Goal: Task Accomplishment & Management: Manage account settings

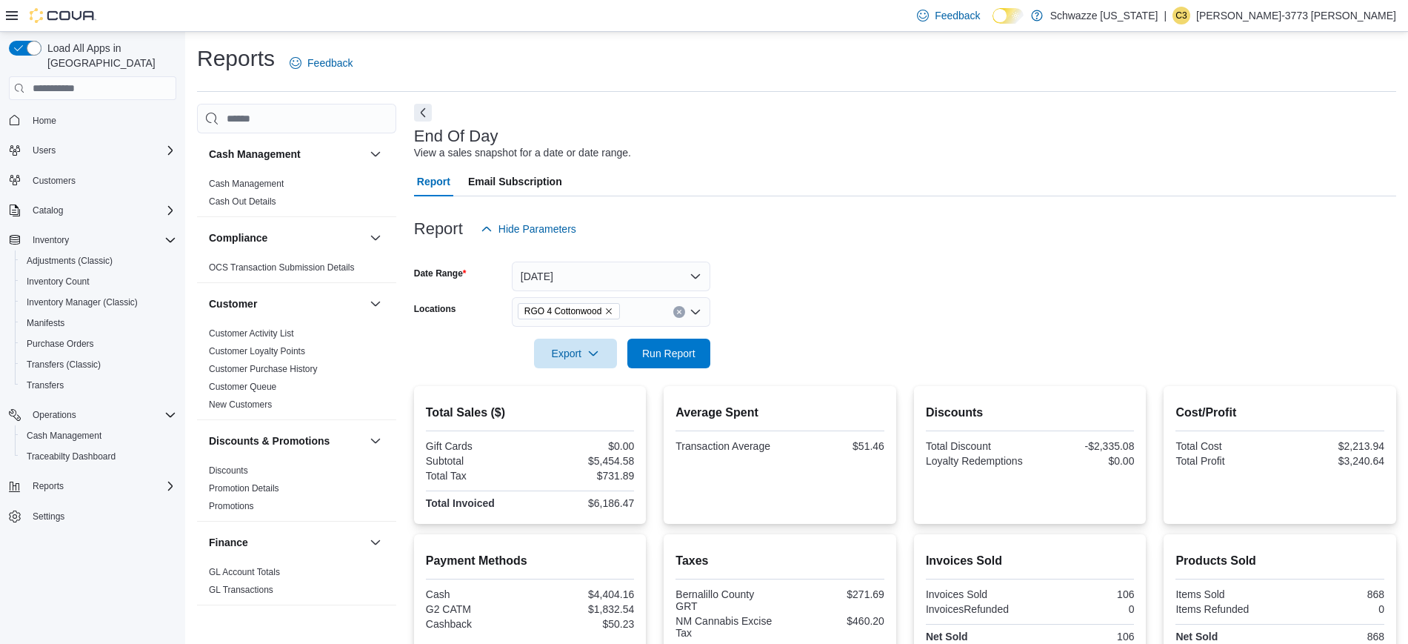
scroll to position [138, 0]
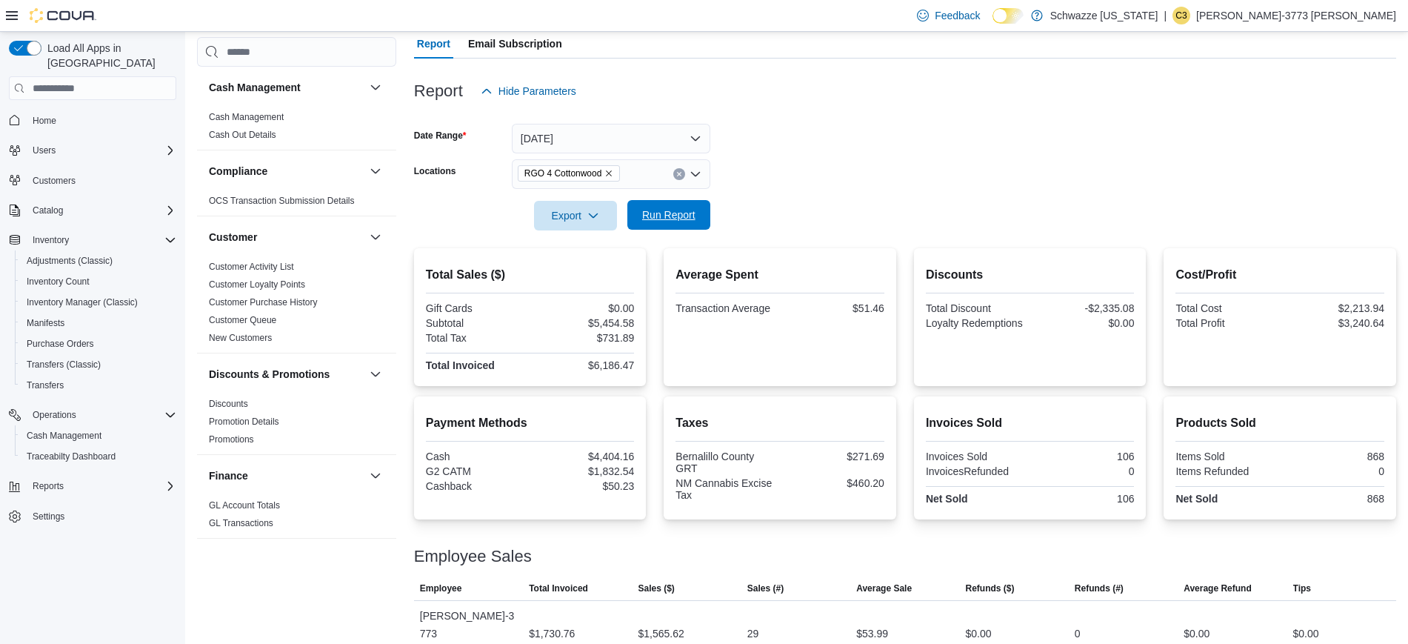
click at [652, 207] on span "Run Report" at bounding box center [668, 215] width 65 height 30
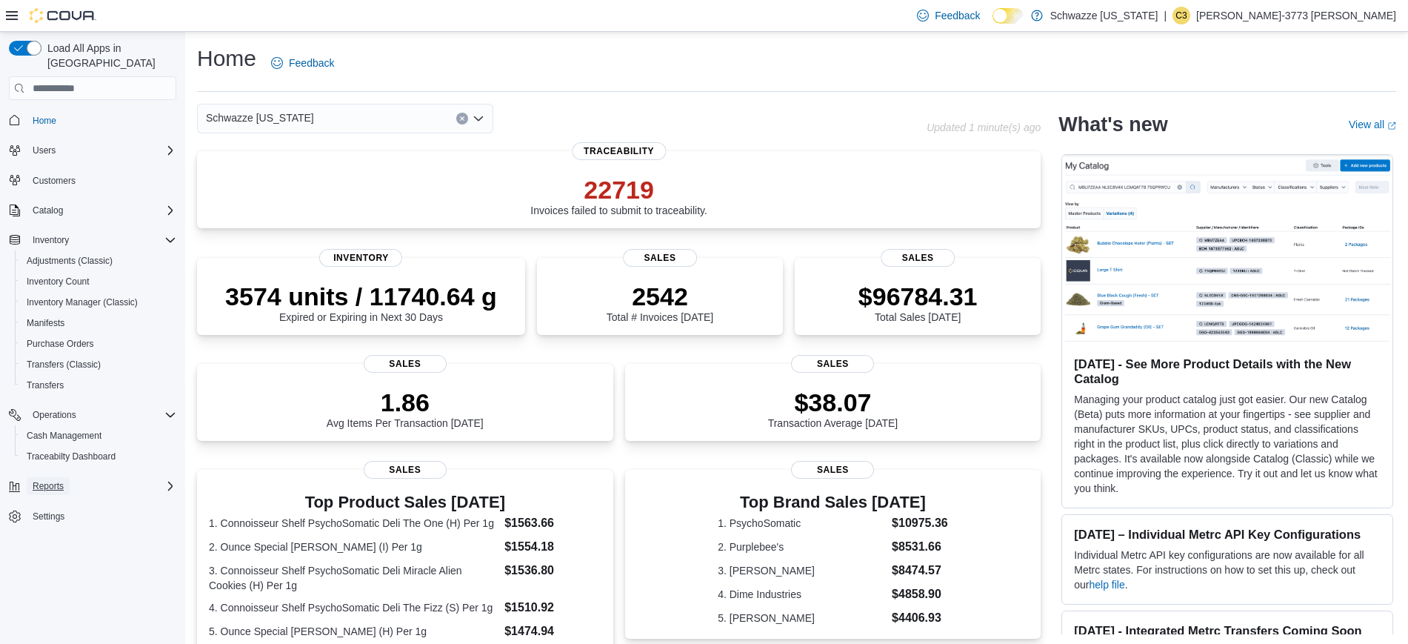
click at [59, 480] on span "Reports" at bounding box center [48, 486] width 31 height 12
click at [61, 539] on link "Reports" at bounding box center [42, 548] width 43 height 18
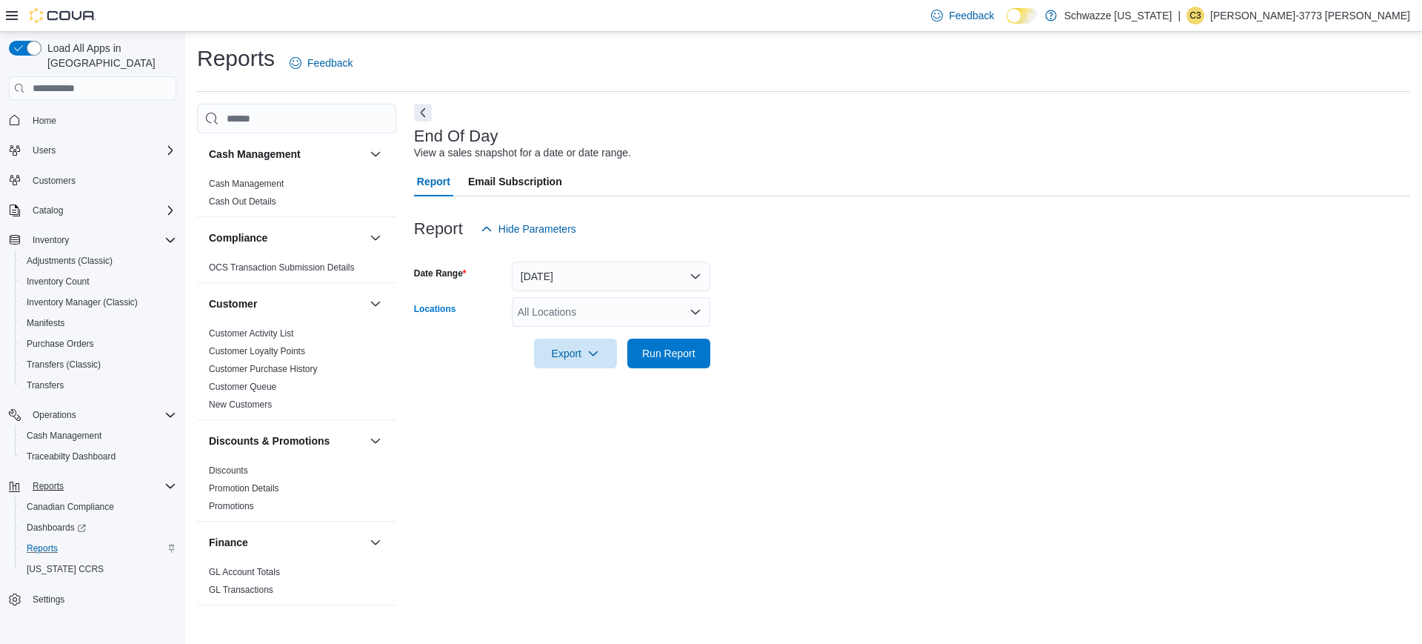
click at [641, 301] on div "All Locations" at bounding box center [611, 312] width 198 height 30
type input "****"
click at [627, 337] on span "RGO 4 Cottonwood" at bounding box center [596, 337] width 90 height 15
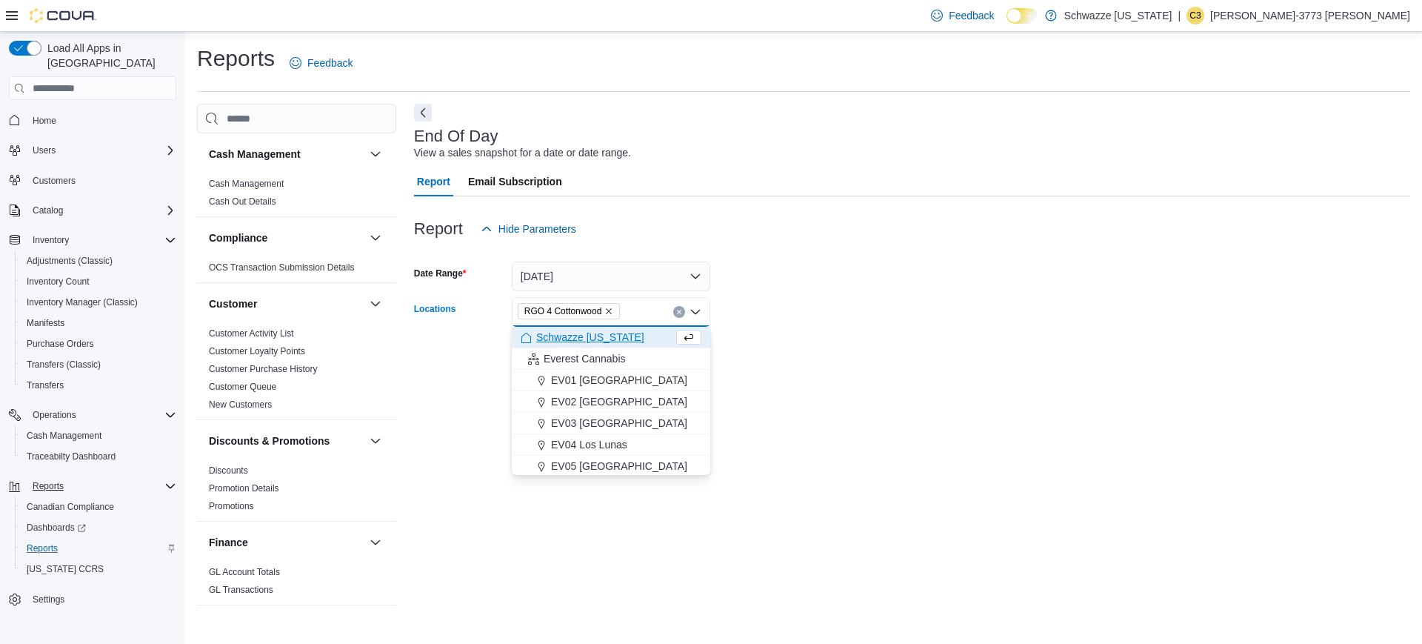
click at [793, 310] on form "Date Range Today Locations RGO 4 Cottonwood Combo box. Selected. RGO 4 Cottonwo…" at bounding box center [912, 306] width 996 height 124
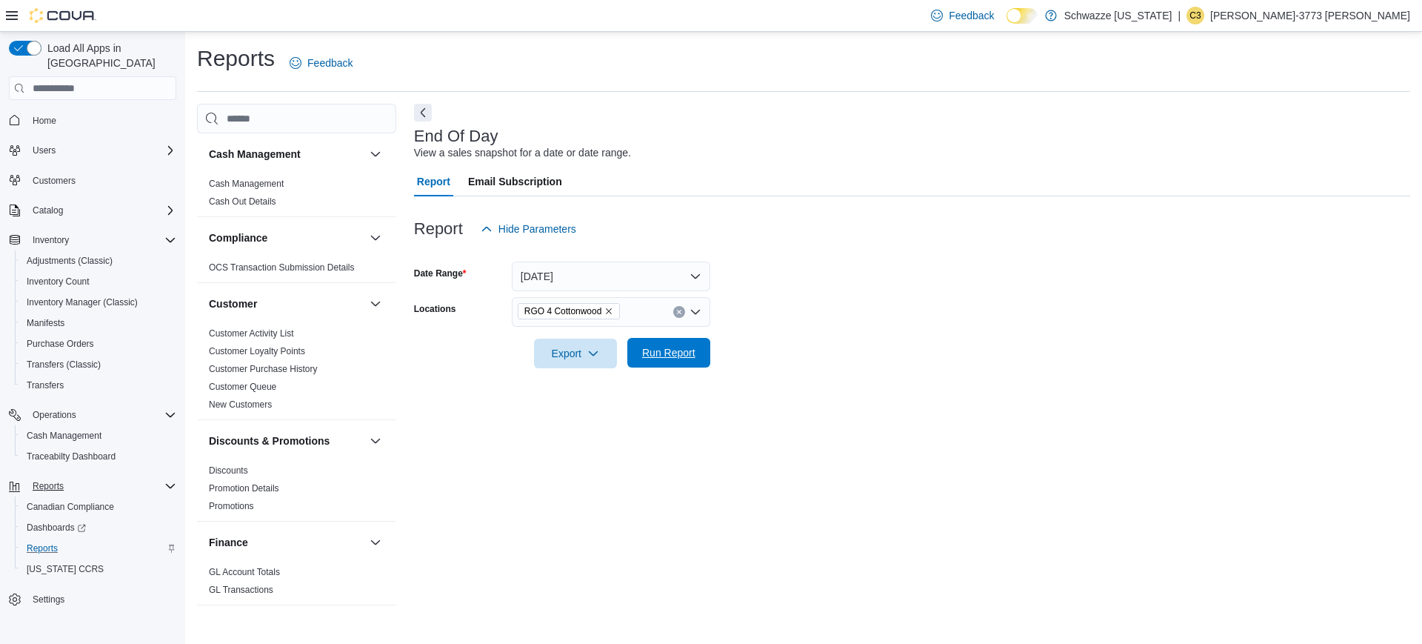
click at [649, 348] on span "Run Report" at bounding box center [668, 352] width 53 height 15
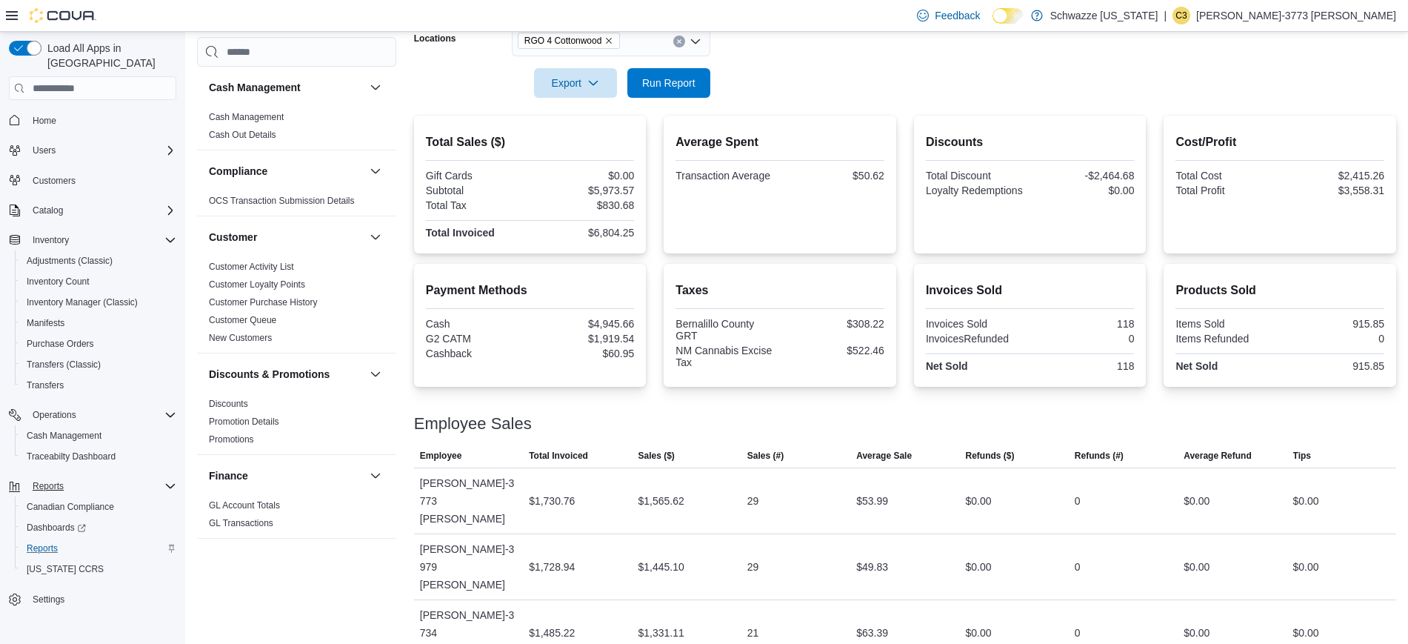
scroll to position [294, 0]
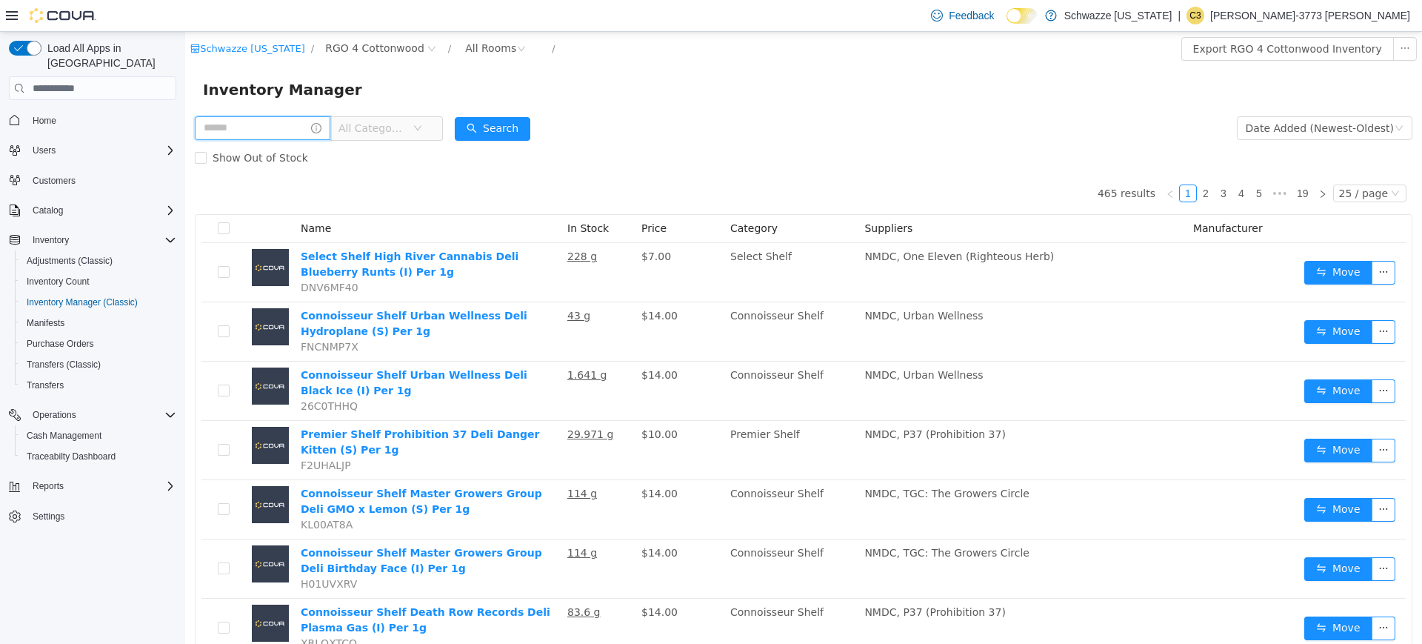
click at [265, 128] on input "text" at bounding box center [263, 128] width 136 height 24
type input "******"
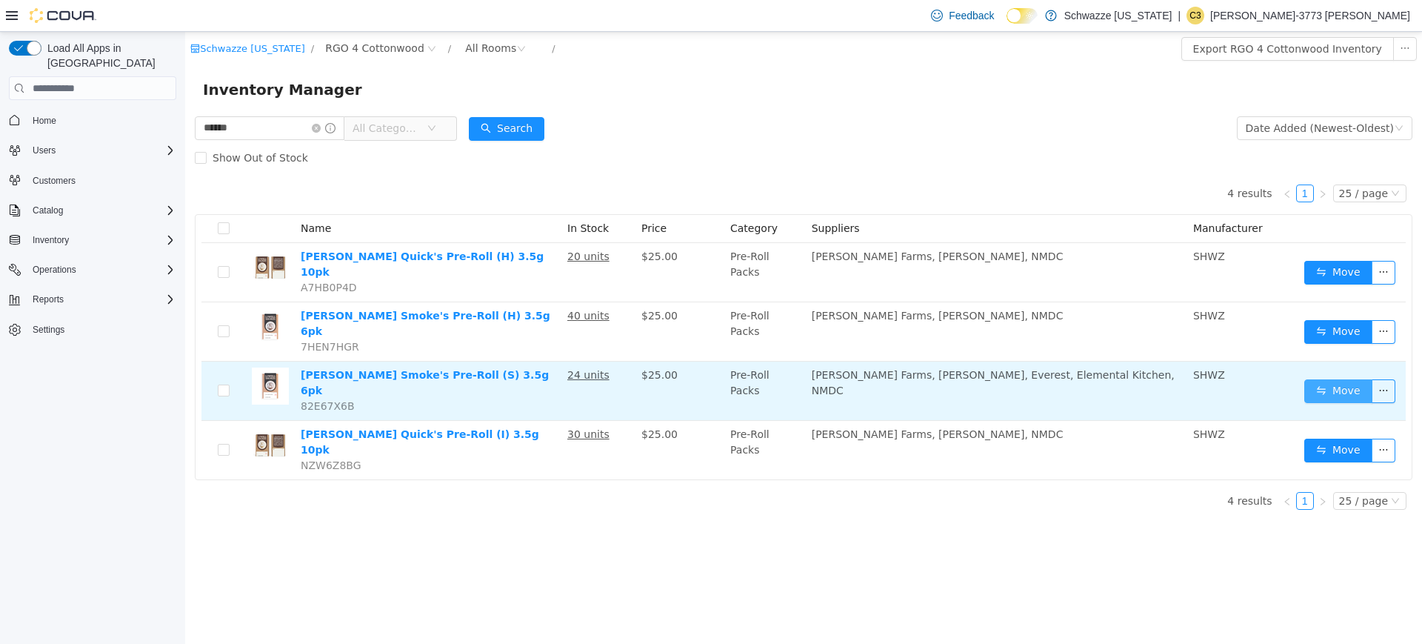
click at [1342, 379] on button "Move" at bounding box center [1338, 391] width 68 height 24
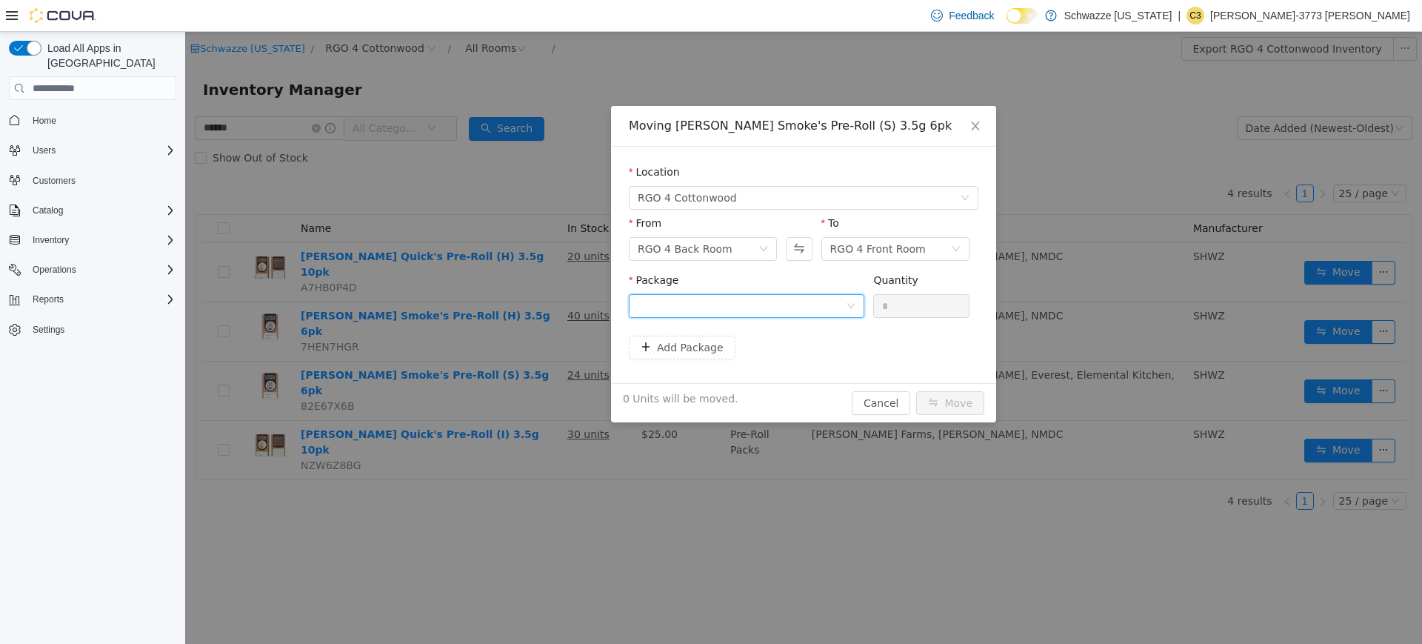
click at [782, 309] on div at bounding box center [742, 306] width 208 height 22
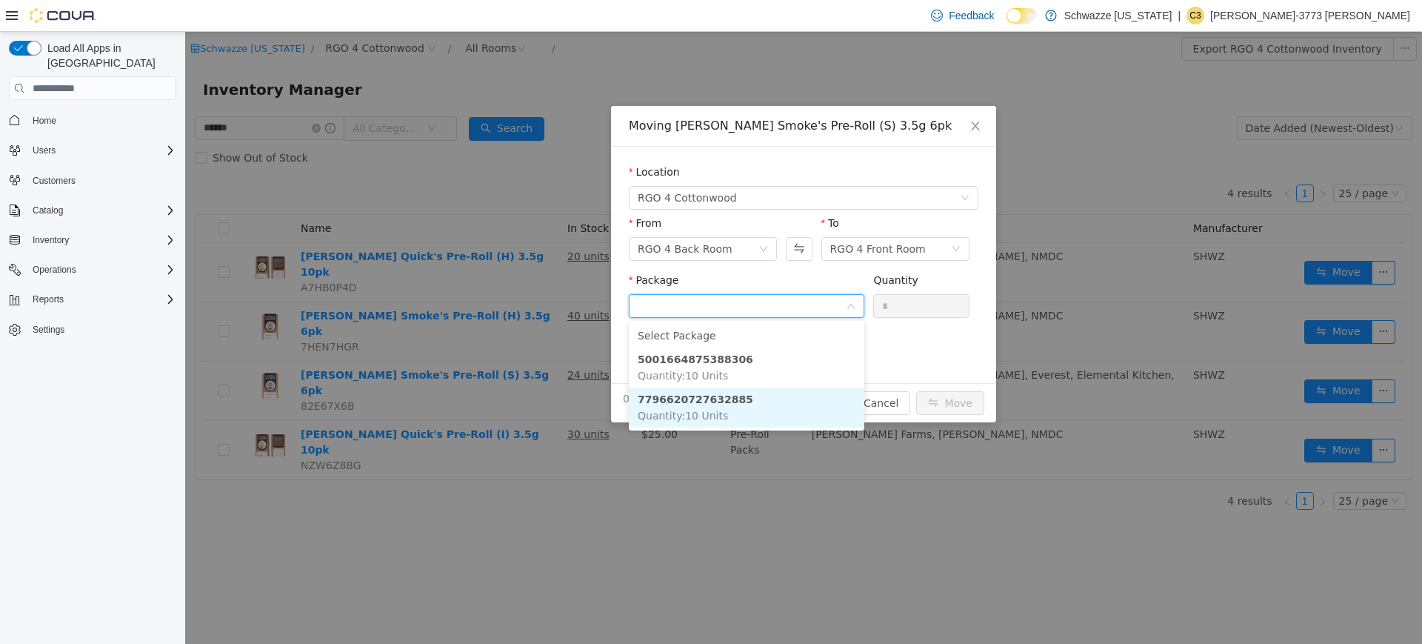
click at [778, 414] on li "7796620727632885 Quantity : 10 Units" at bounding box center [747, 407] width 236 height 40
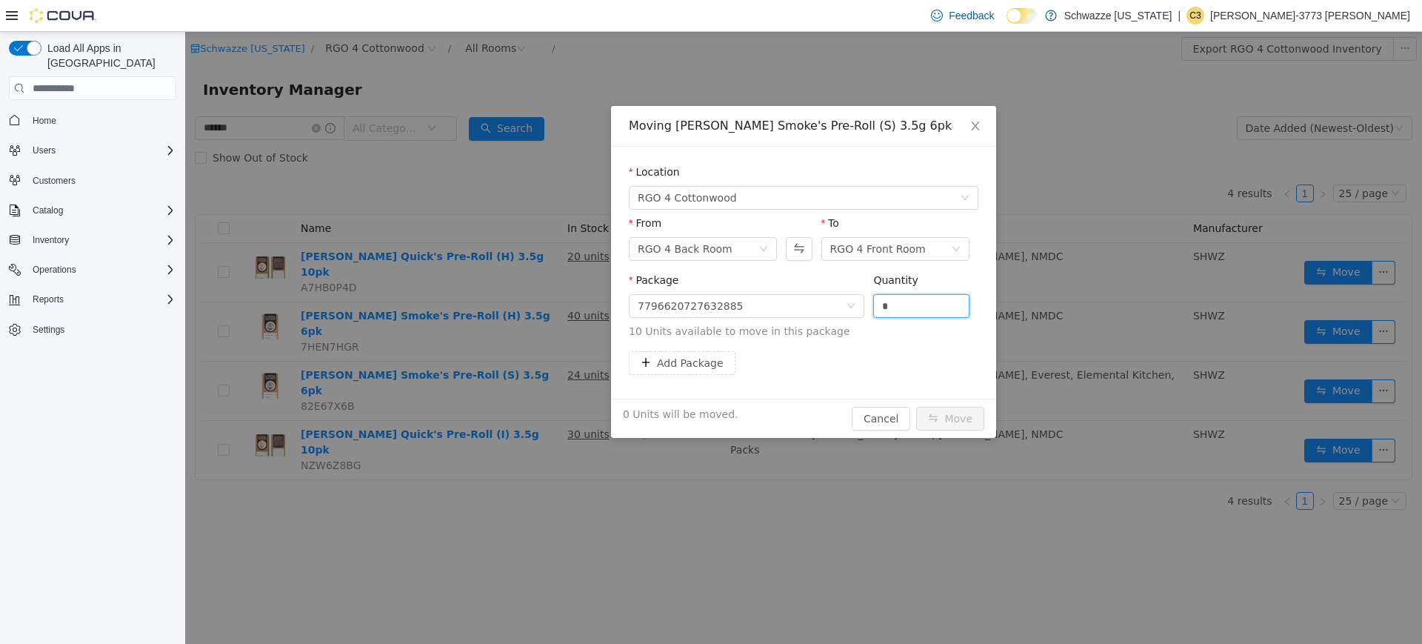
drag, startPoint x: 912, startPoint y: 309, endPoint x: 723, endPoint y: 273, distance: 192.2
click at [723, 274] on span "Package 7796620727632885 Quantity * 10 Units available to move in this package" at bounding box center [804, 306] width 350 height 65
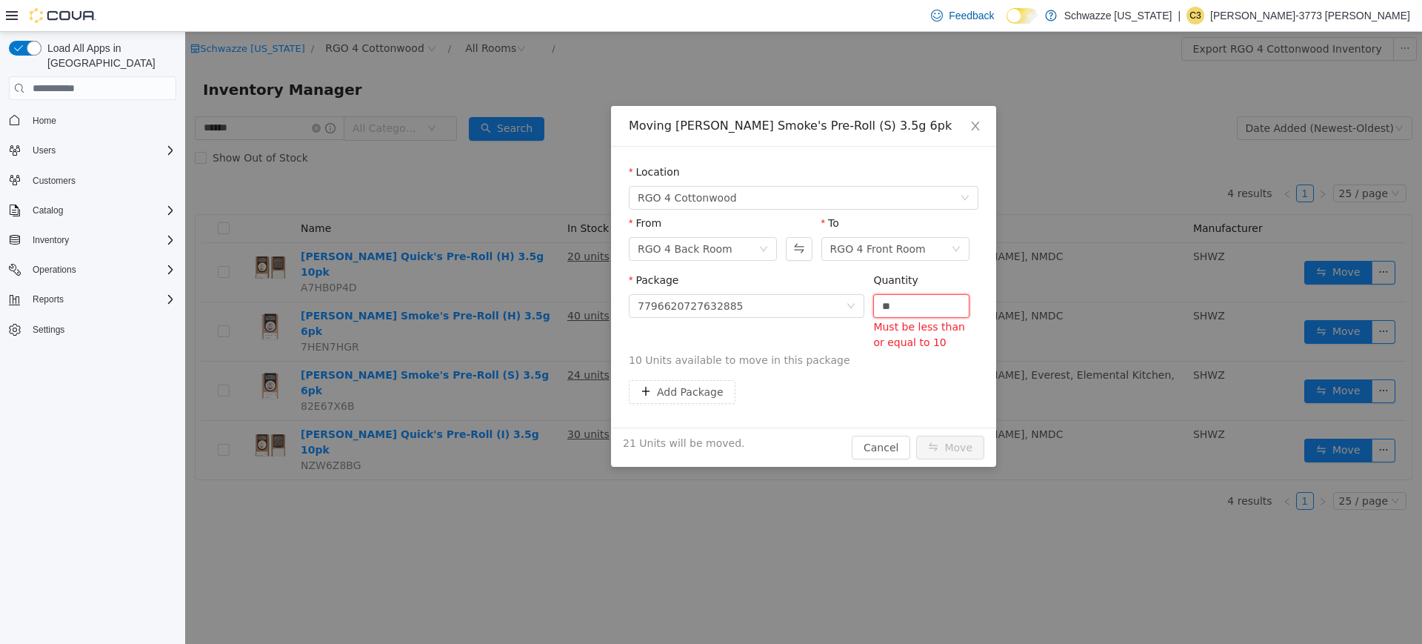
type input "*"
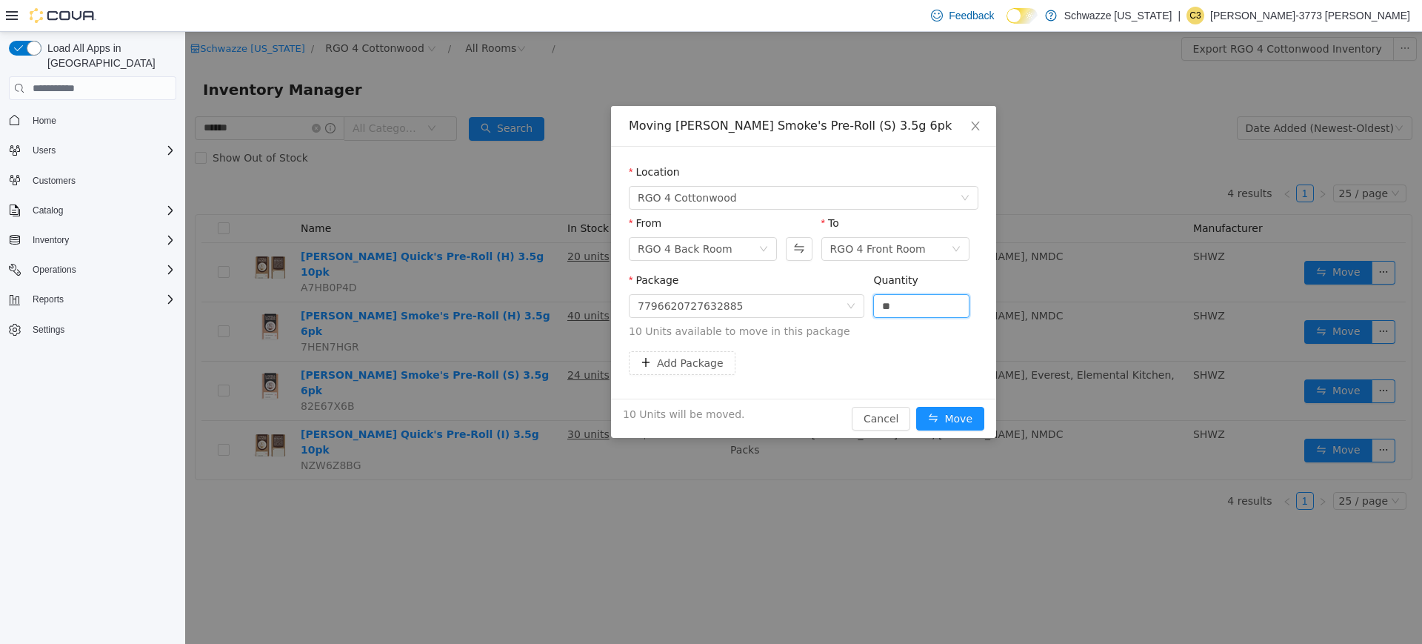
type input "**"
click at [916, 407] on button "Move" at bounding box center [950, 419] width 68 height 24
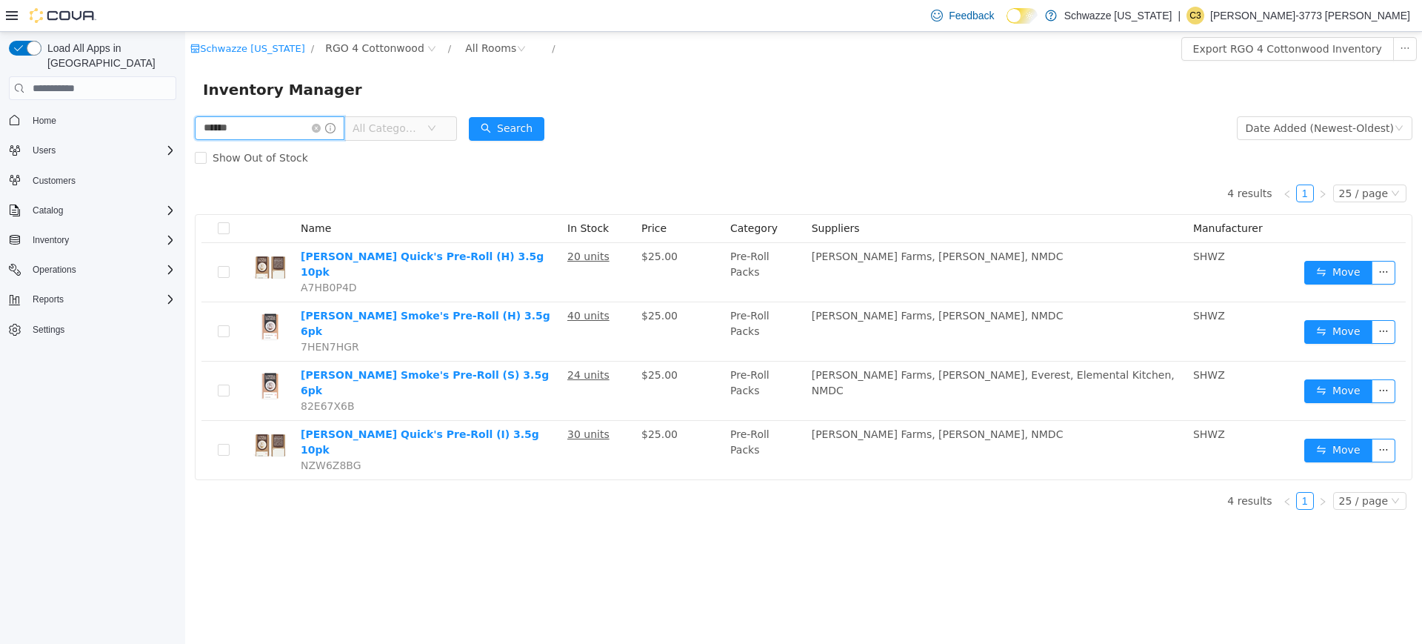
click at [237, 123] on input "******" at bounding box center [270, 128] width 150 height 24
type input "*****"
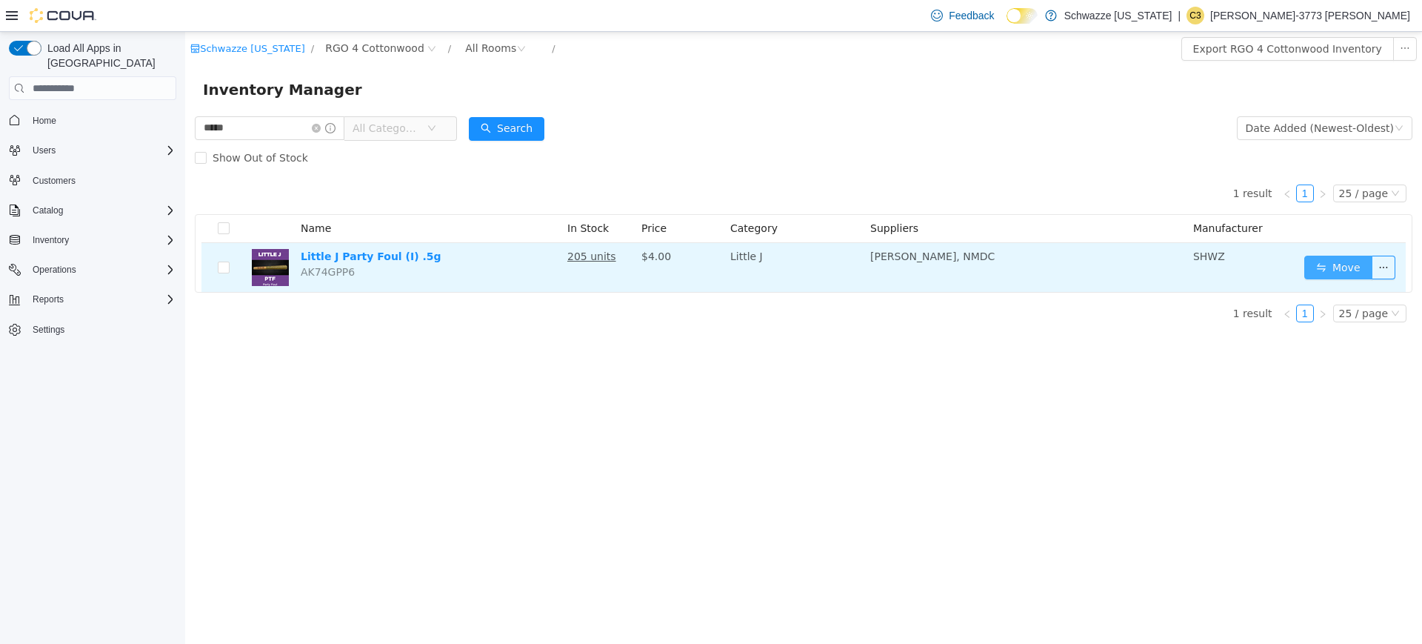
click at [1340, 263] on button "Move" at bounding box center [1338, 267] width 68 height 24
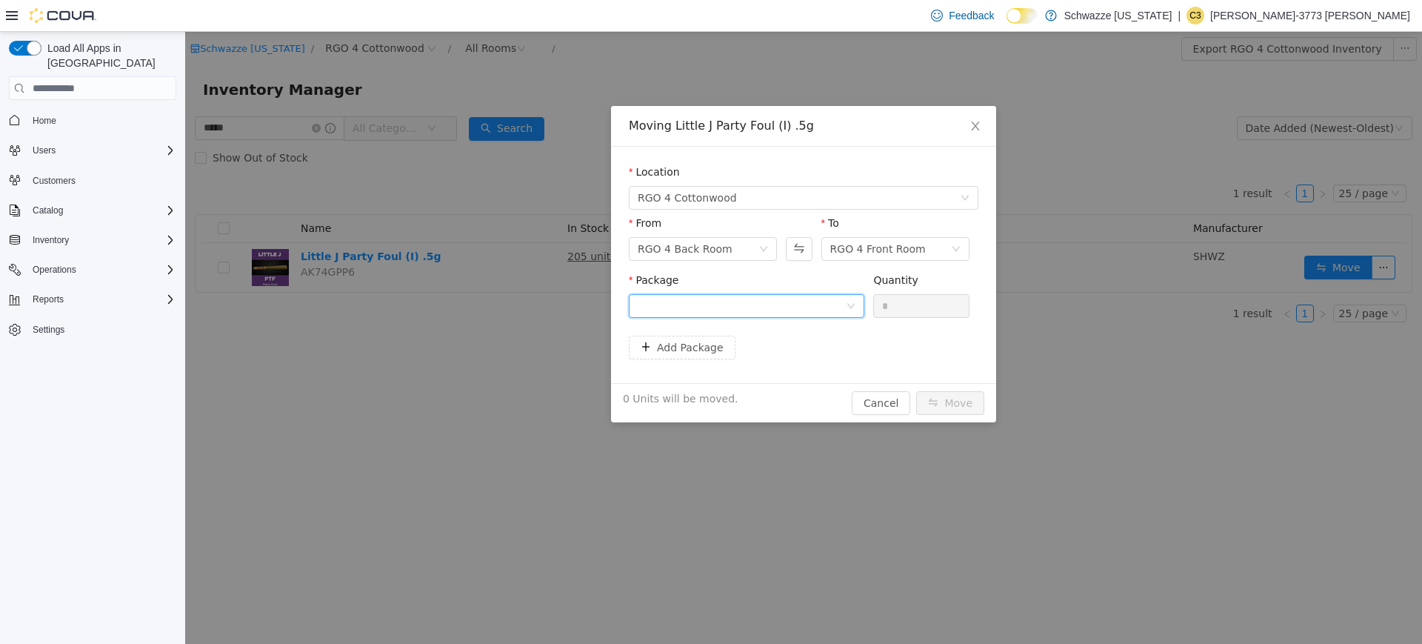
click at [795, 305] on div at bounding box center [742, 306] width 208 height 22
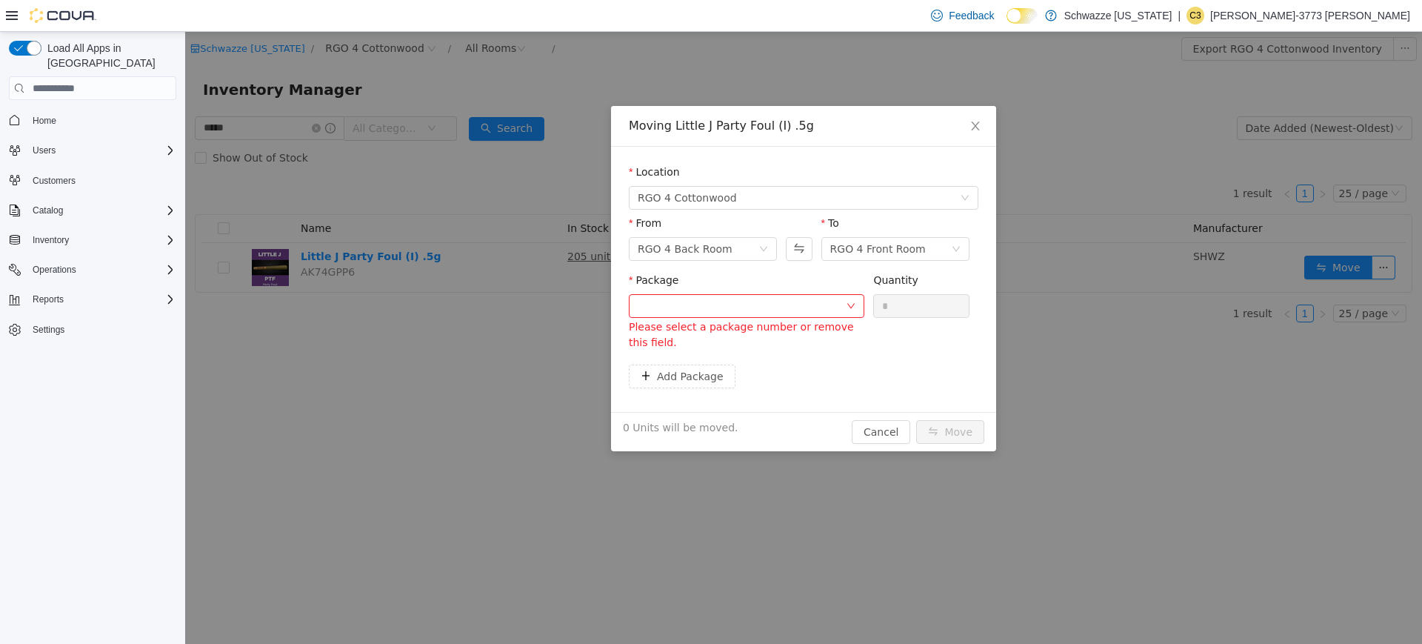
click at [952, 375] on div "Location RGO 4 Cottonwood From RGO 4 Back Room To RGO 4 Front Room Package Plea…" at bounding box center [803, 279] width 385 height 265
click at [893, 416] on div "0 Units will be moved. Cancel Move" at bounding box center [803, 431] width 385 height 39
click at [790, 249] on button "Swap" at bounding box center [799, 249] width 26 height 24
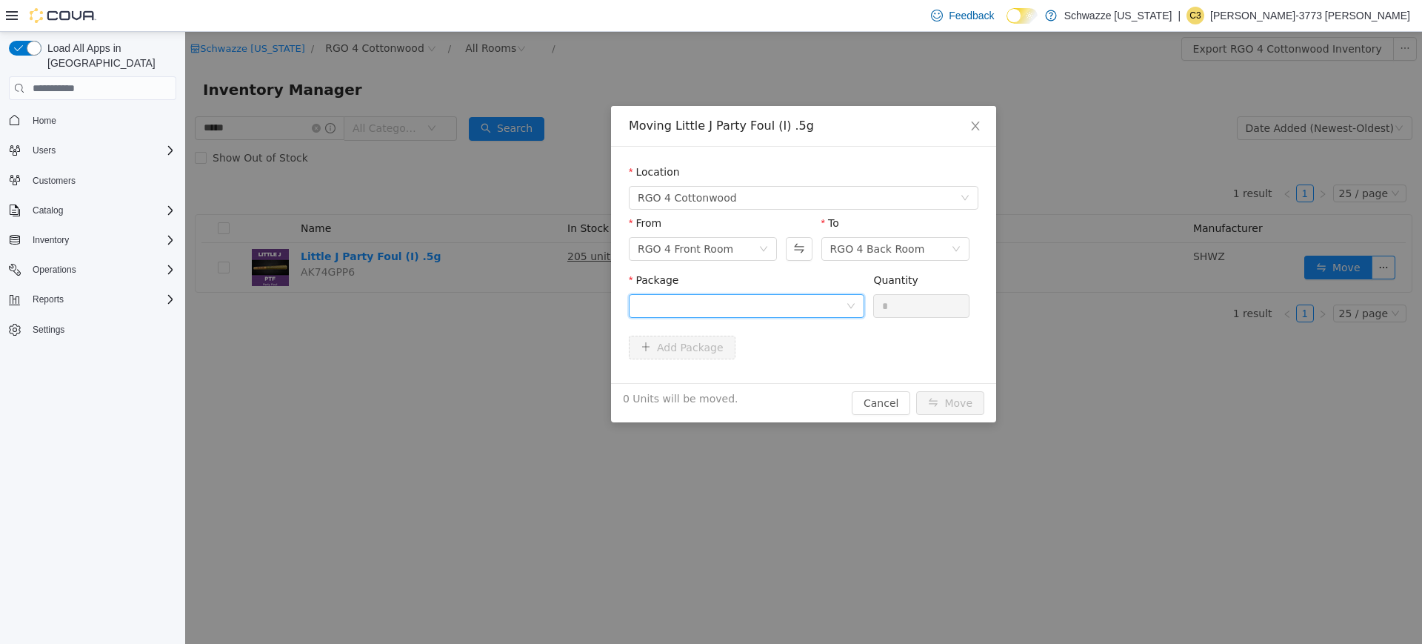
click at [795, 295] on div at bounding box center [742, 306] width 208 height 22
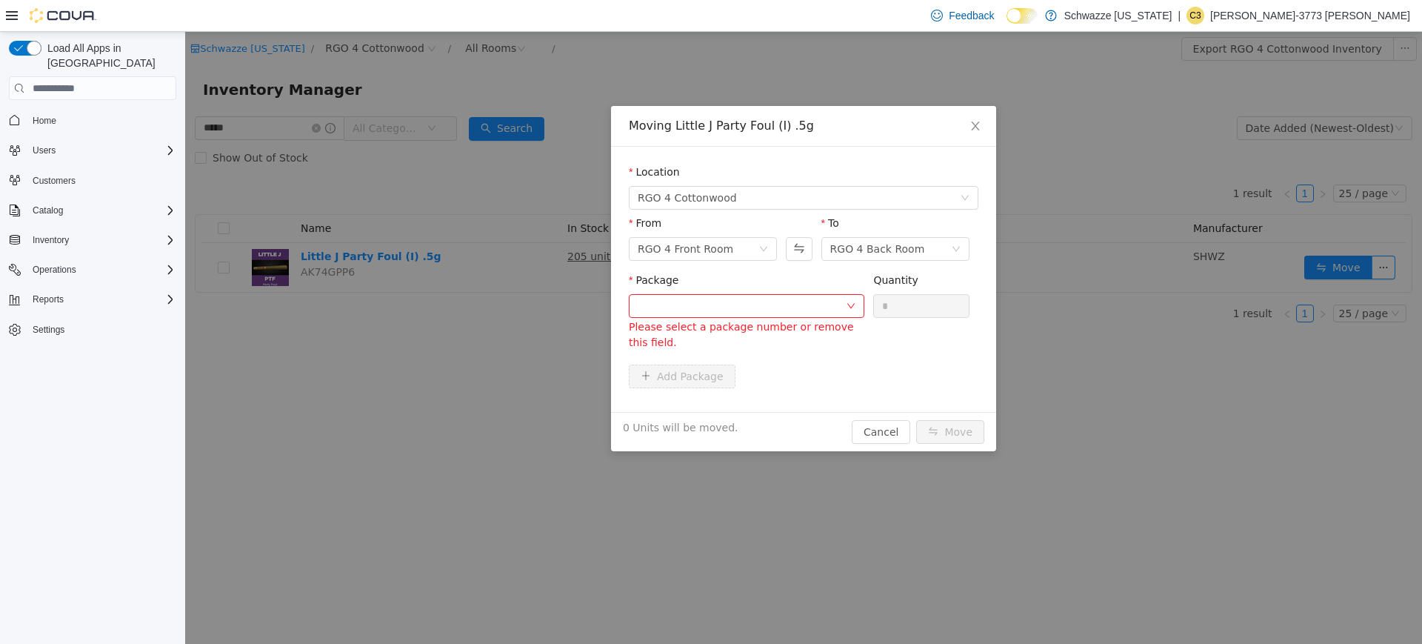
click form "Location RGO 4 Cottonwood From RGO 4 Front Room To RGO 4 Back Room Package Plea…"
click at [749, 300] on div at bounding box center [742, 306] width 208 height 22
click at [799, 249] on button "Swap" at bounding box center [799, 249] width 26 height 24
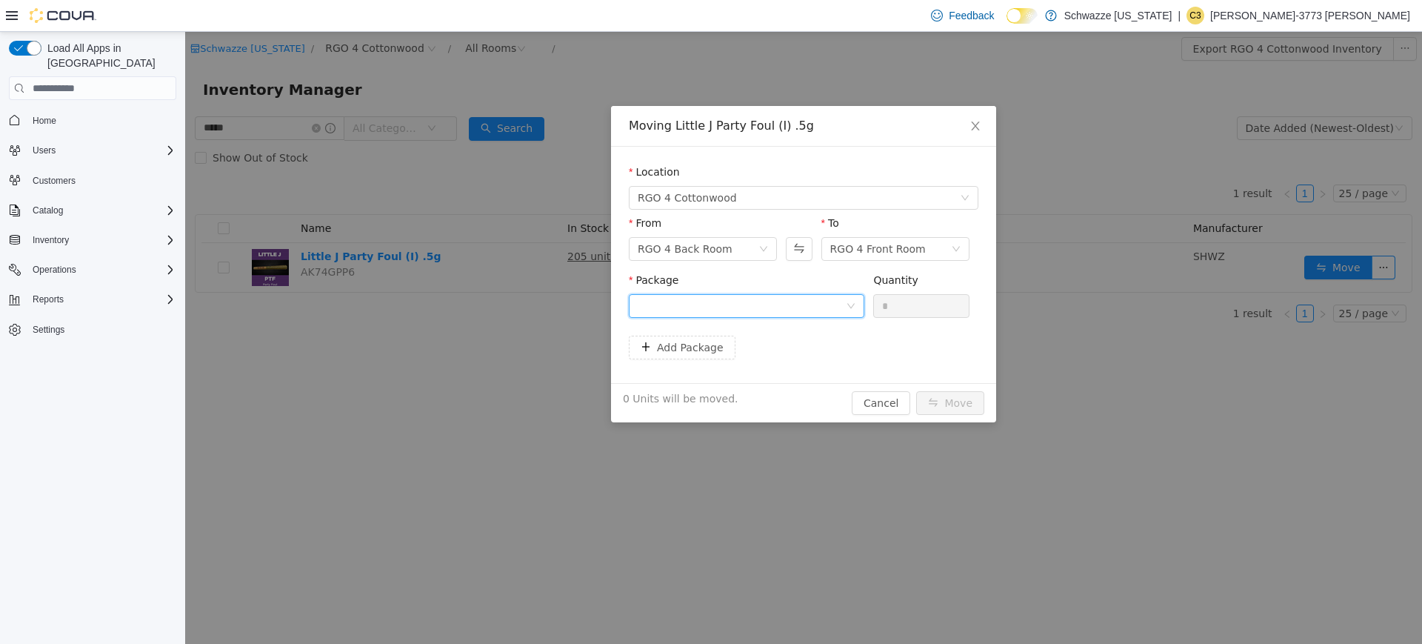
click at [799, 301] on div at bounding box center [742, 306] width 208 height 22
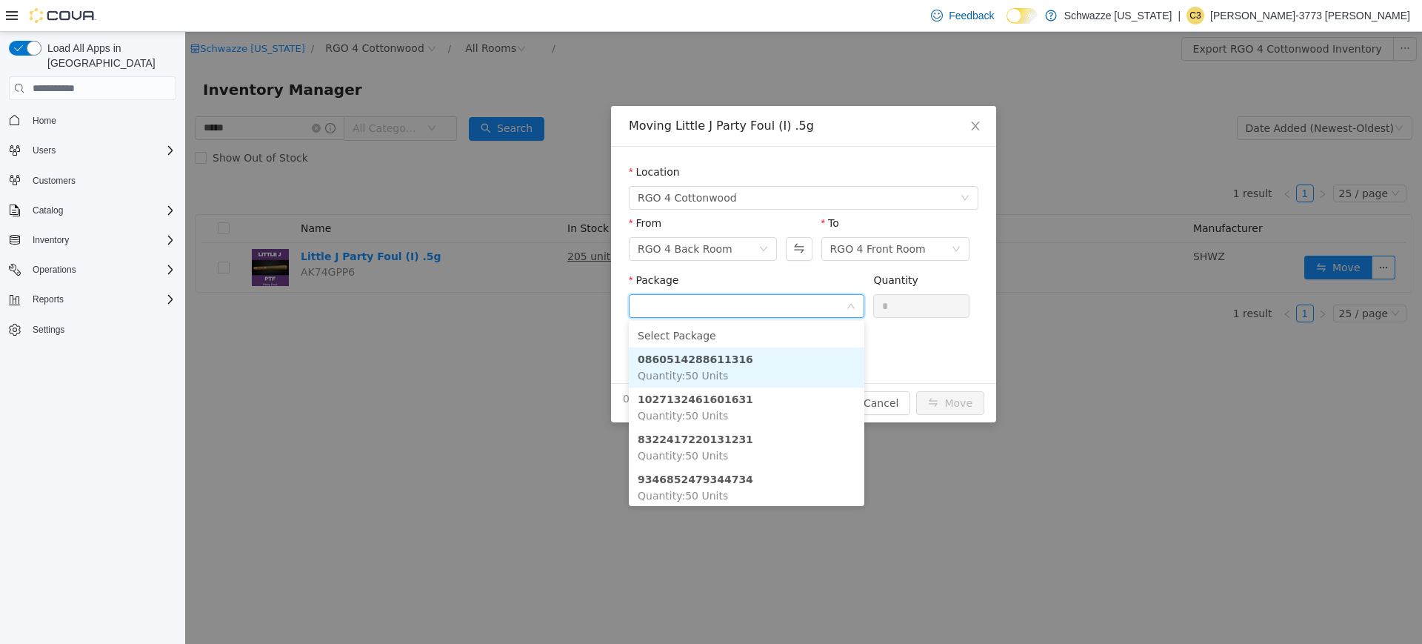
scroll to position [4, 0]
click at [971, 124] on icon "icon: close" at bounding box center [975, 126] width 12 height 12
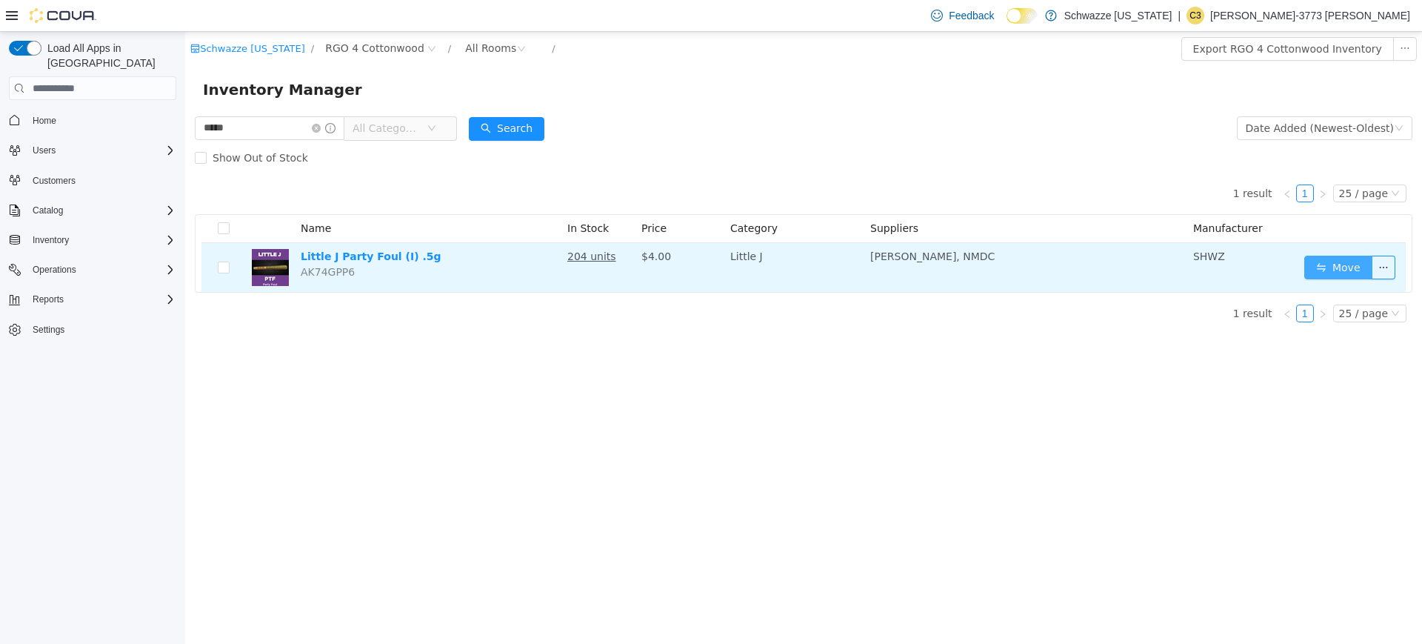
click at [1311, 263] on button "Move" at bounding box center [1338, 267] width 68 height 24
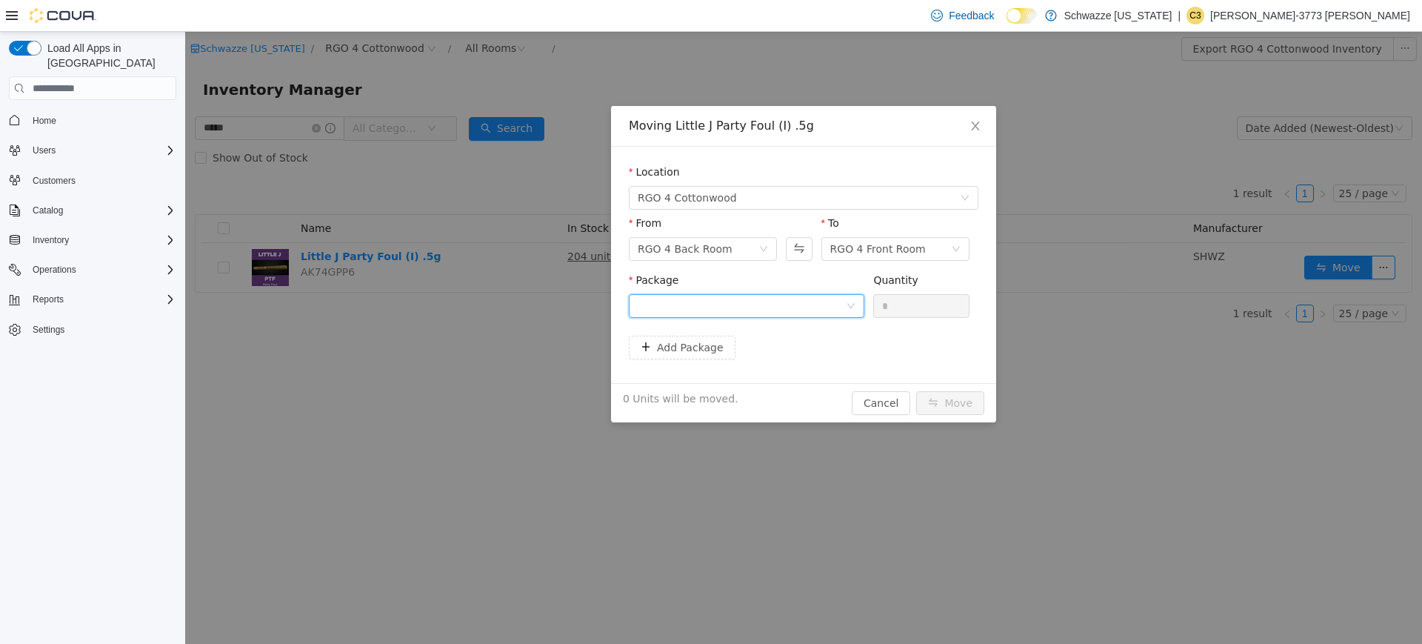
click at [669, 304] on div at bounding box center [742, 306] width 208 height 22
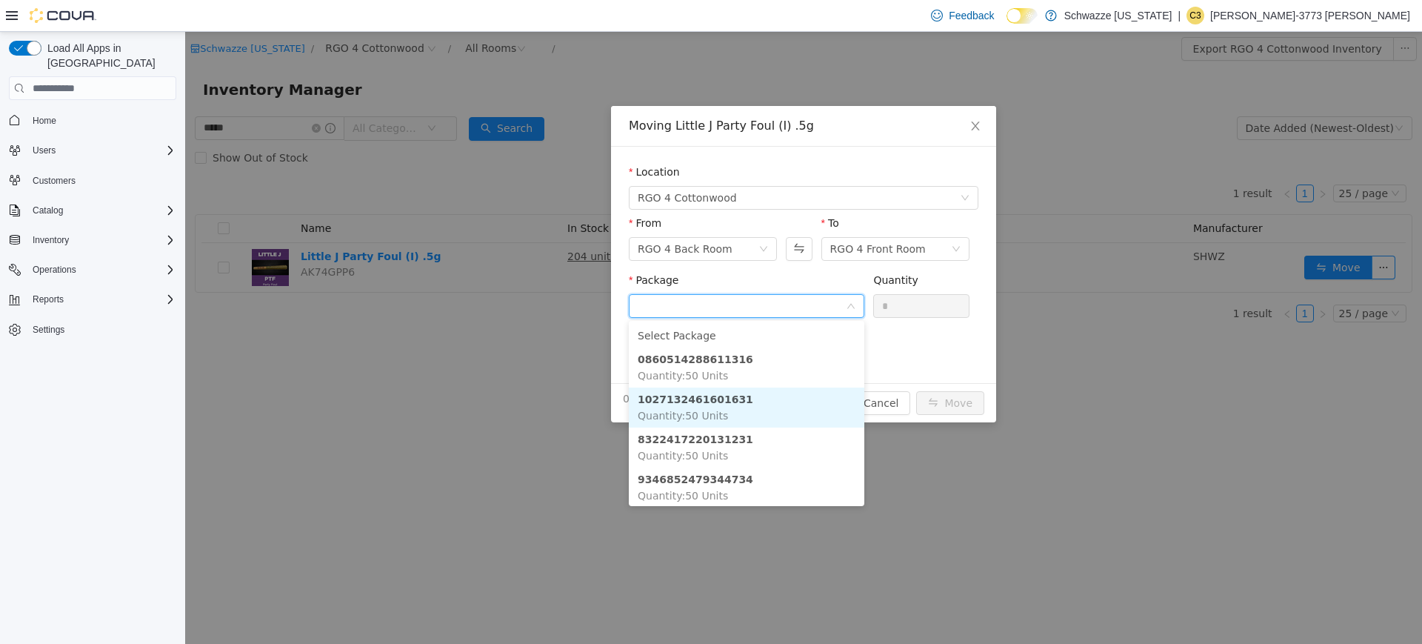
scroll to position [4, 0]
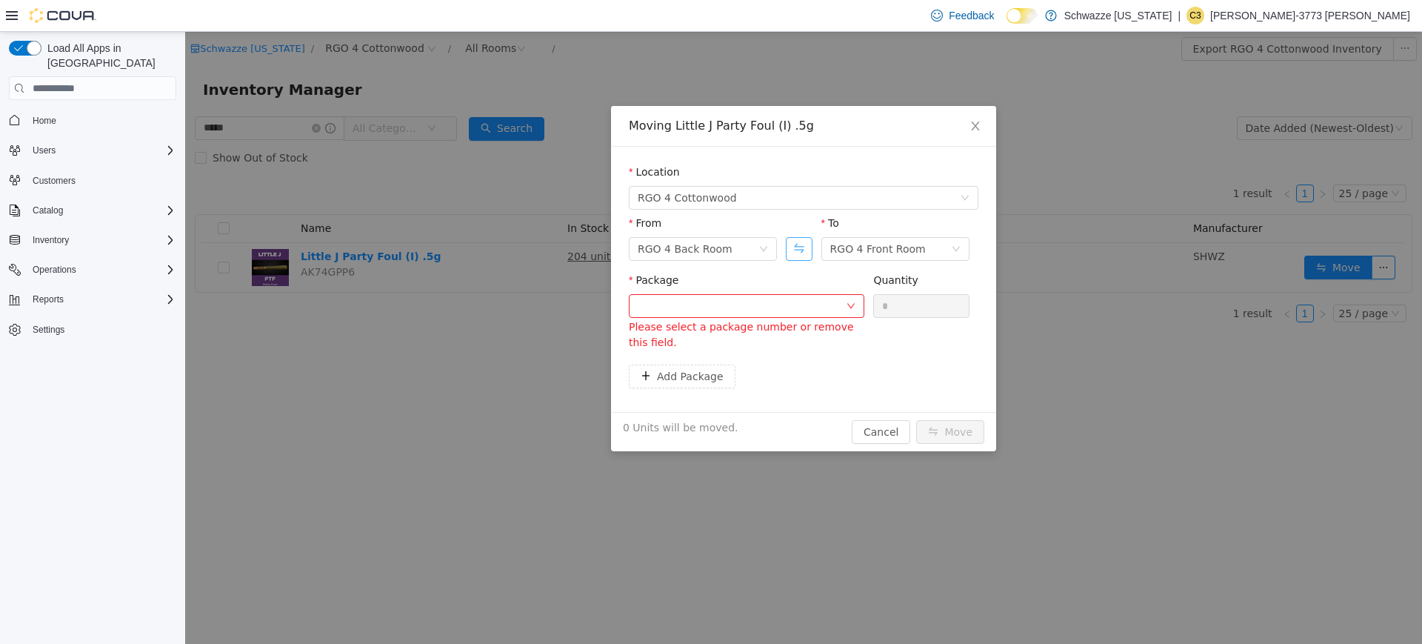
click at [788, 245] on button "Swap" at bounding box center [799, 249] width 26 height 24
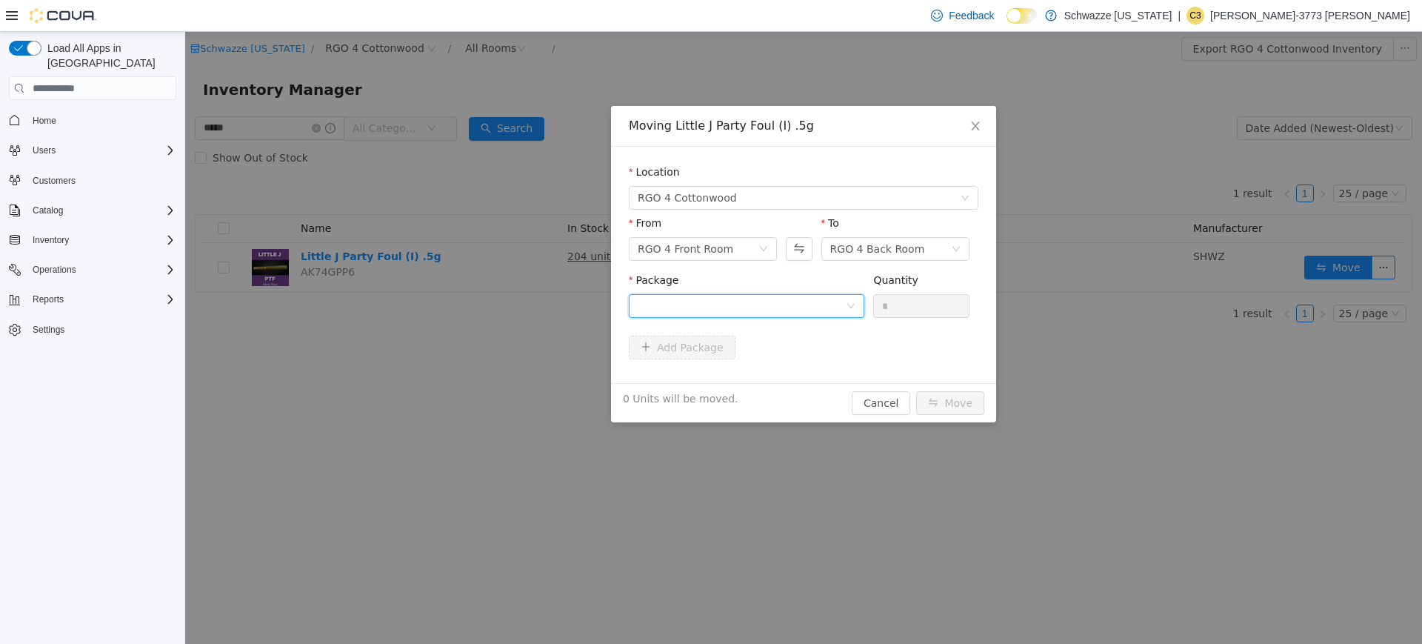
click at [755, 306] on div at bounding box center [742, 306] width 208 height 22
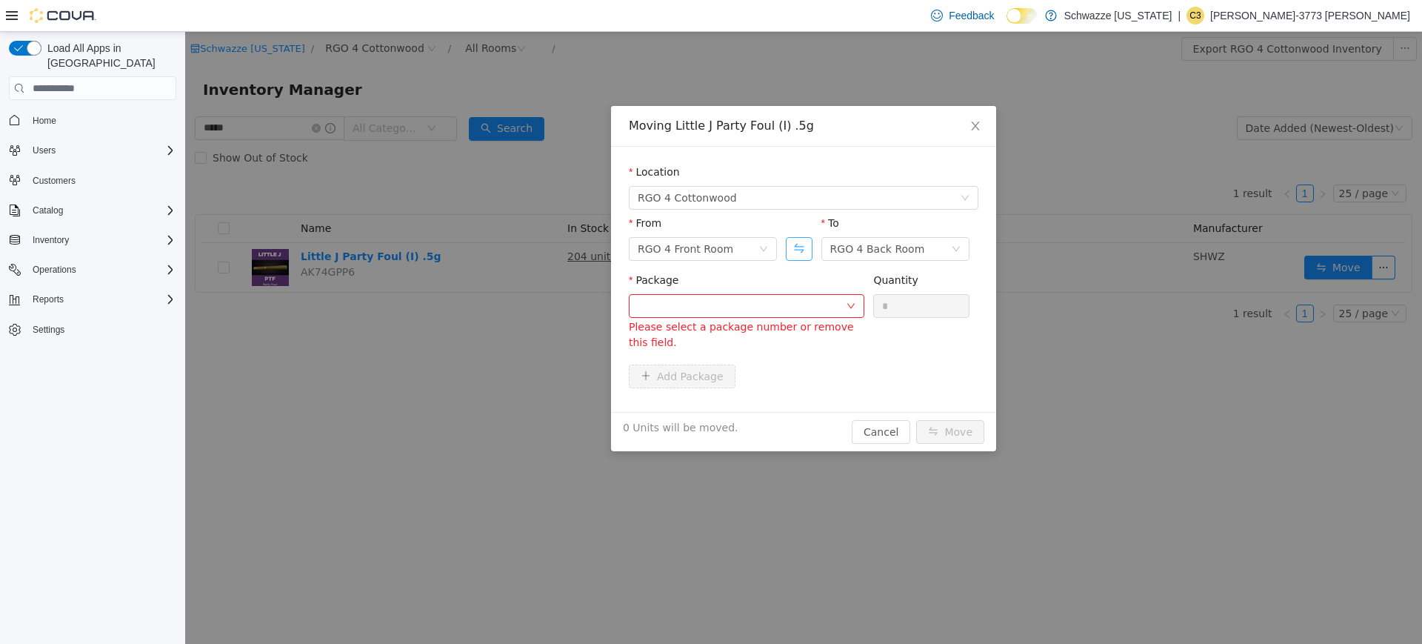
click at [802, 250] on button "Swap" at bounding box center [799, 249] width 26 height 24
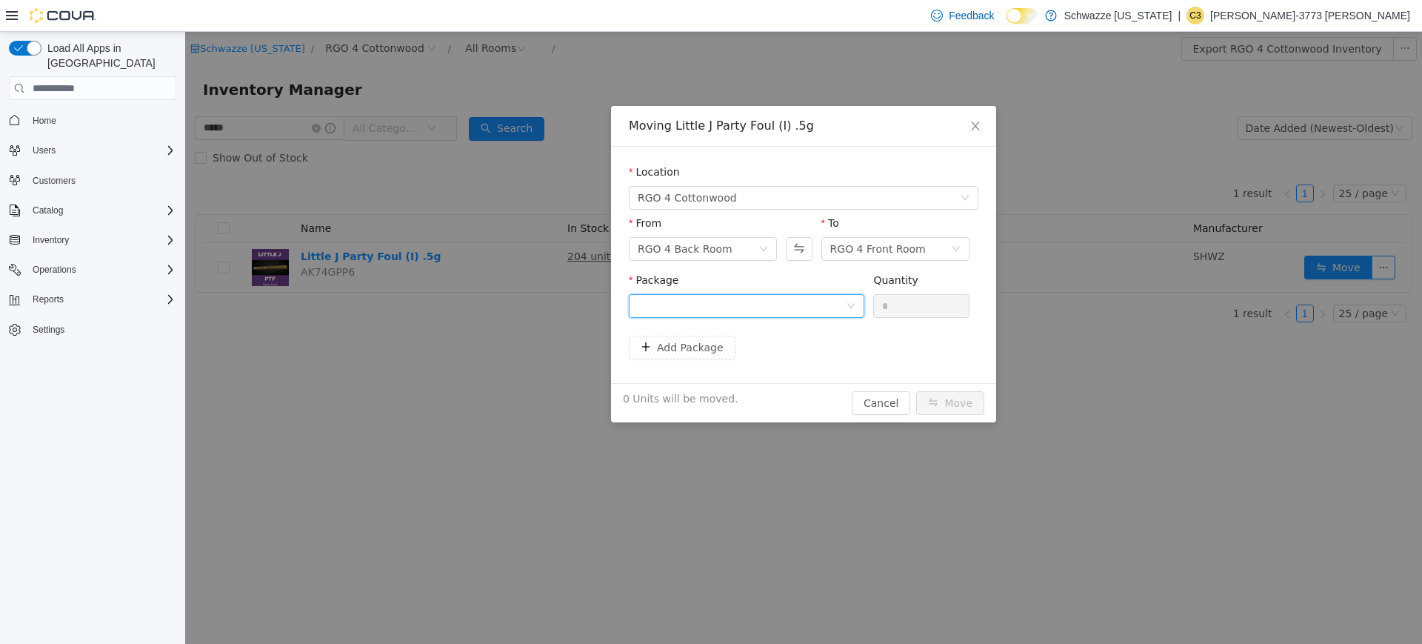
click at [761, 312] on div at bounding box center [742, 306] width 208 height 22
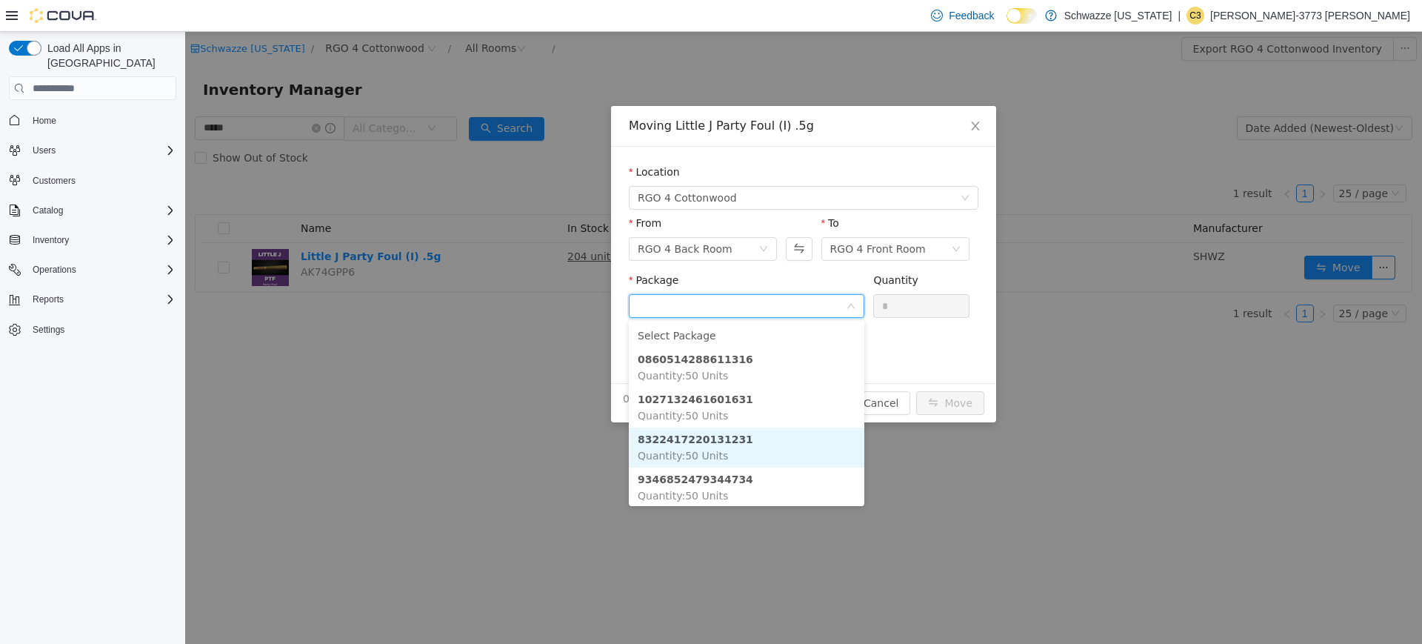
scroll to position [4, 0]
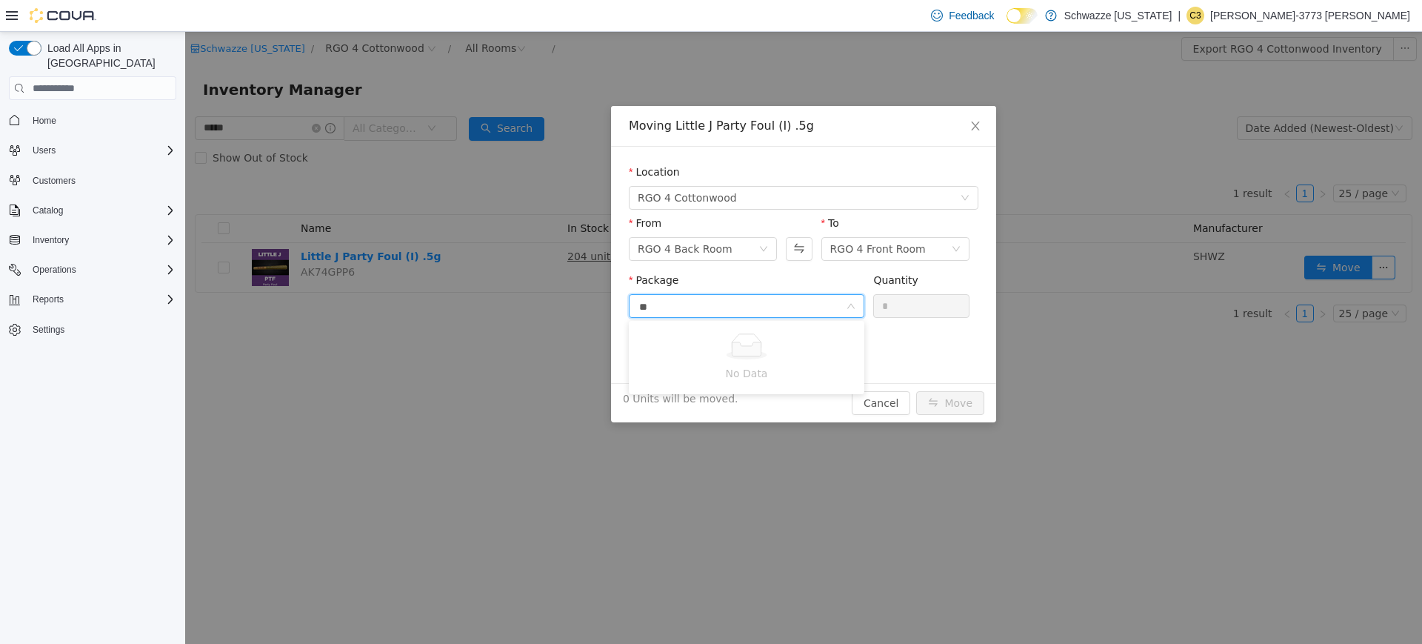
type input "*"
type input "***"
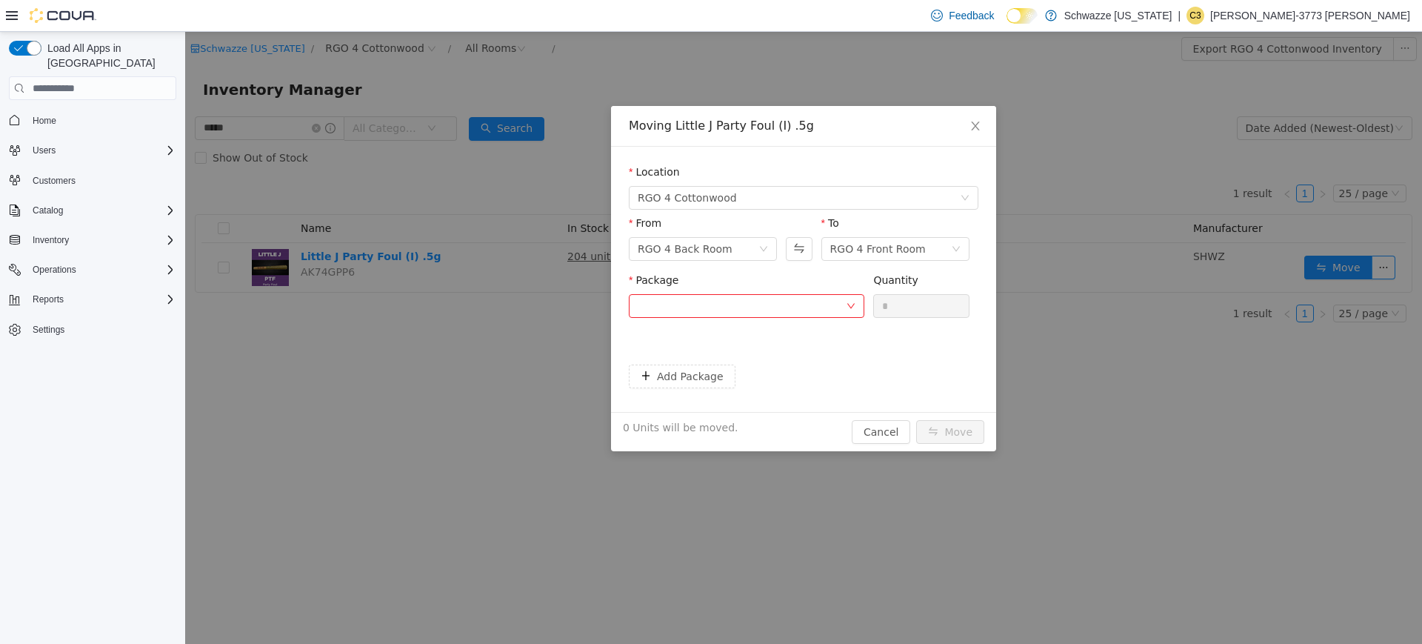
click at [418, 422] on div "Moving Little J Party Foul (I) .5g Location RGO 4 Cottonwood From RGO 4 Back Ro…" at bounding box center [803, 338] width 1237 height 612
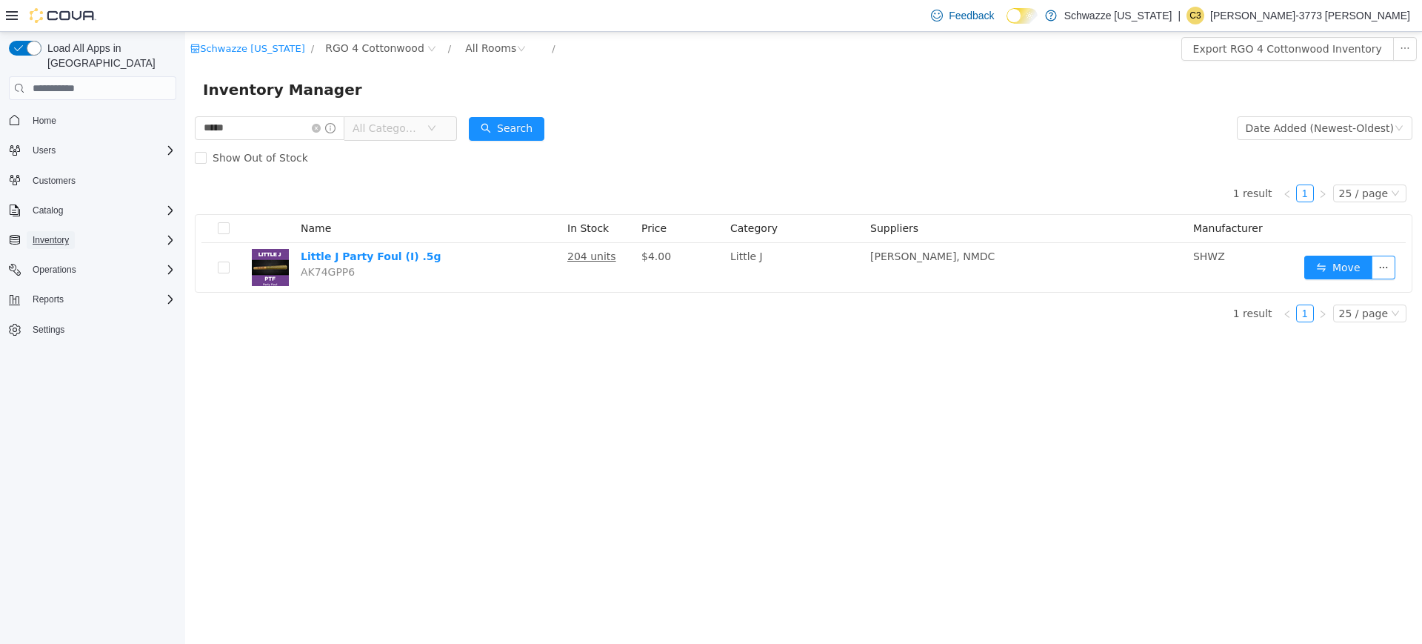
click at [67, 234] on span "Inventory" at bounding box center [51, 240] width 36 height 12
drag, startPoint x: 67, startPoint y: 226, endPoint x: 70, endPoint y: 247, distance: 21.8
click at [70, 247] on div "Inventory Adjustments (Classic) Inventory Count Inventory Manager (Classic) Man…" at bounding box center [92, 313] width 167 height 166
click at [70, 255] on span "Adjustments (Classic)" at bounding box center [70, 261] width 86 height 12
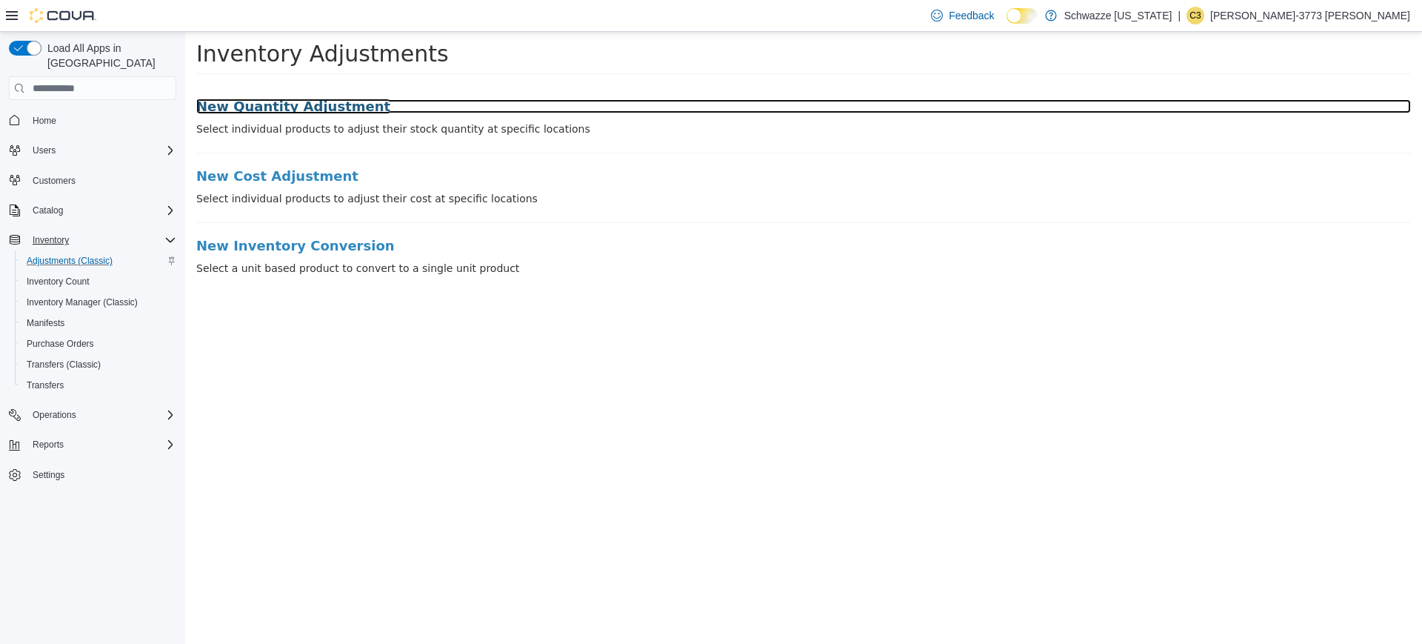
click at [300, 104] on h3 "New Quantity Adjustment" at bounding box center [803, 106] width 1215 height 15
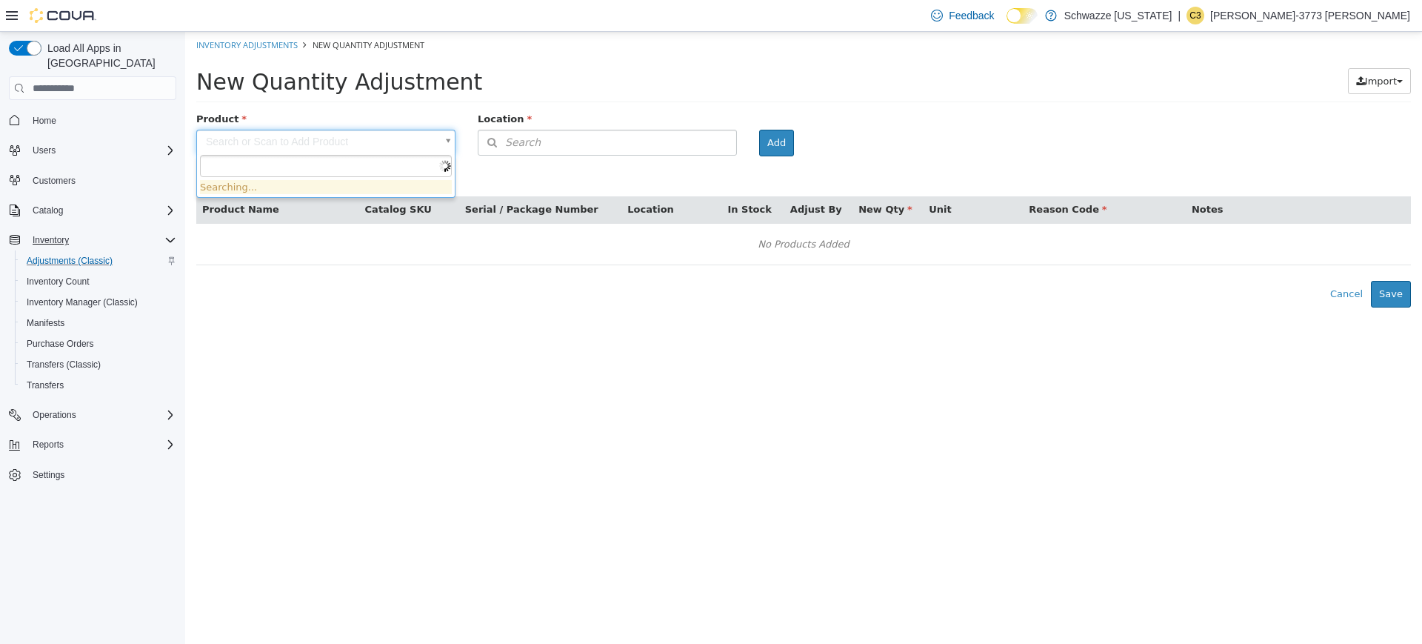
click at [286, 144] on body "× Inventory Adjustments New Quantity Adjustment New Quantity Adjustment Import …" at bounding box center [803, 169] width 1237 height 275
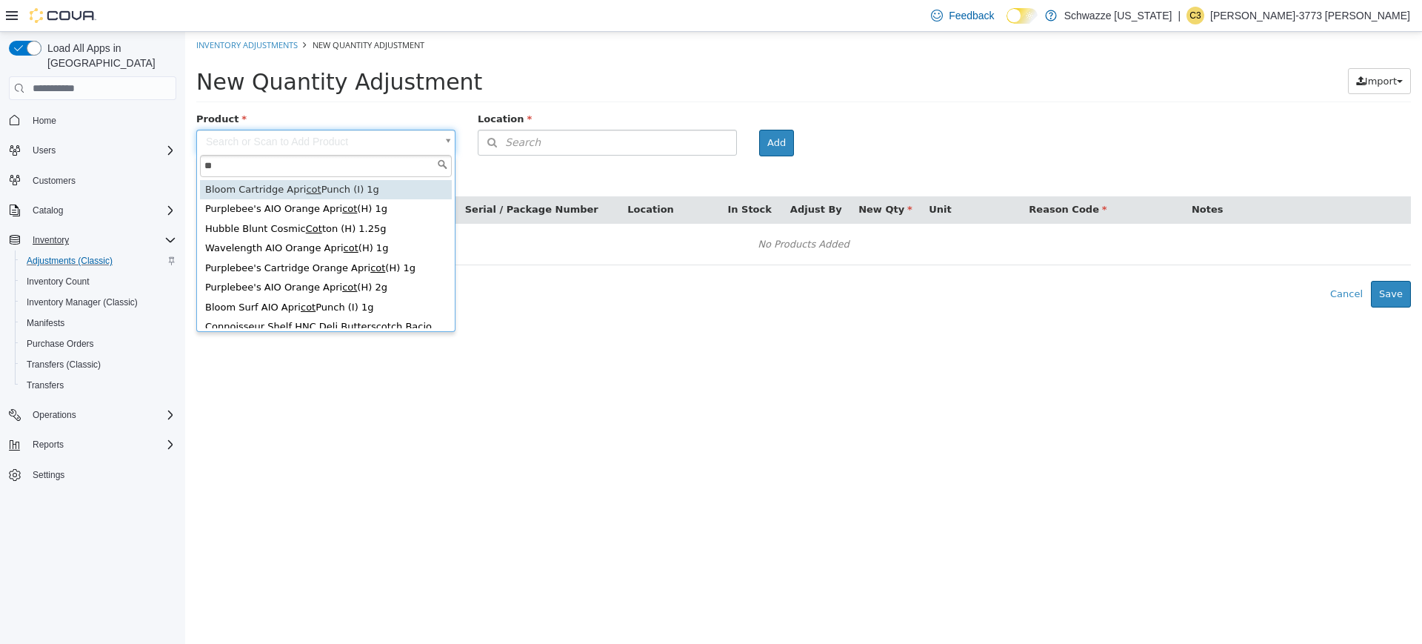
type input "*"
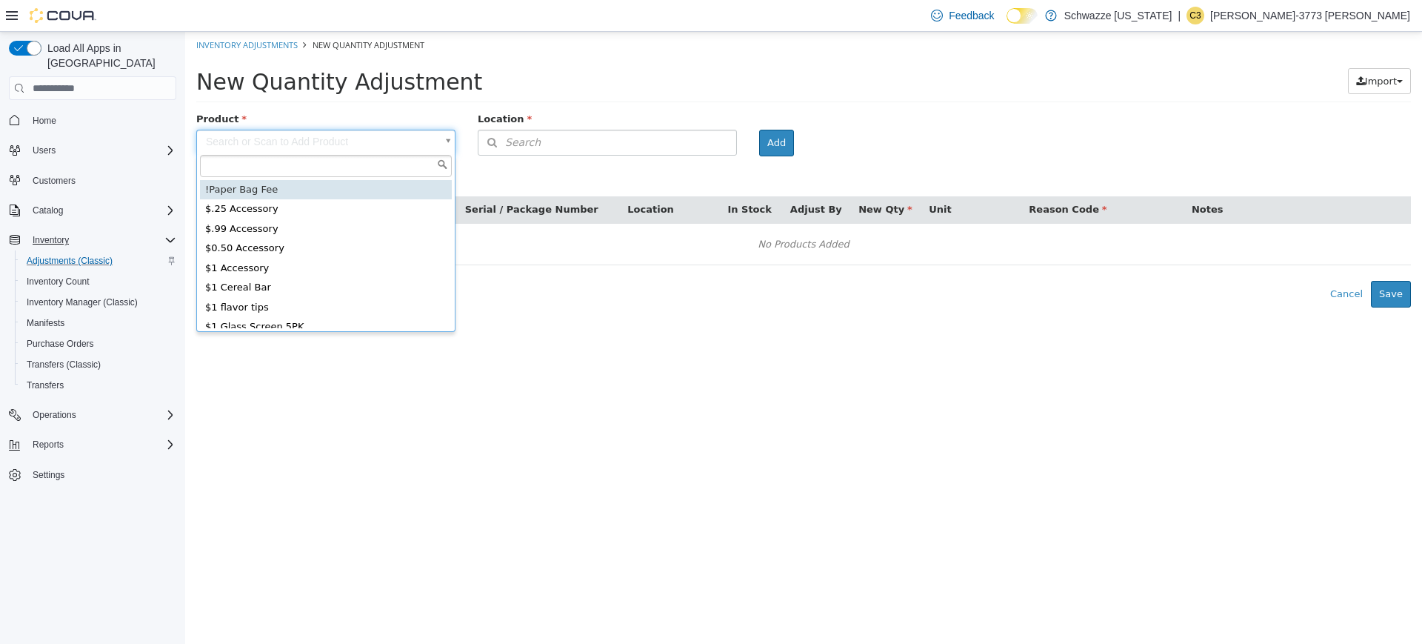
type input "*"
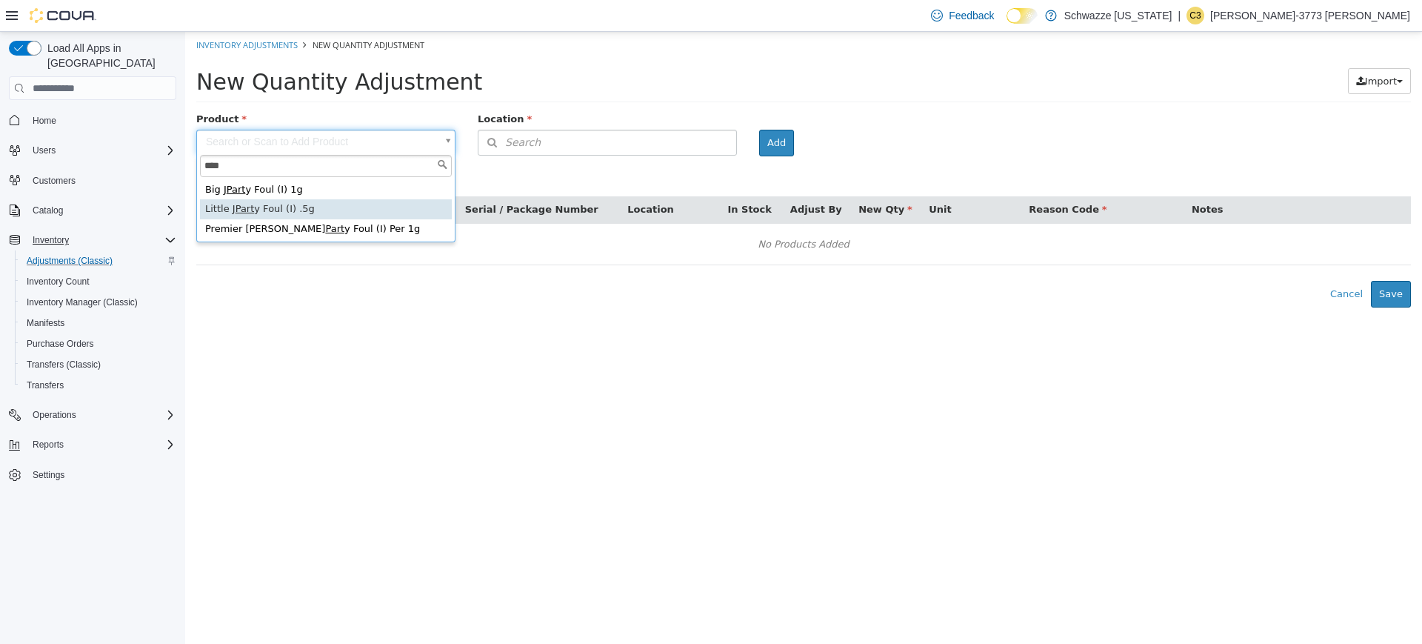
type input "****"
type input "**********"
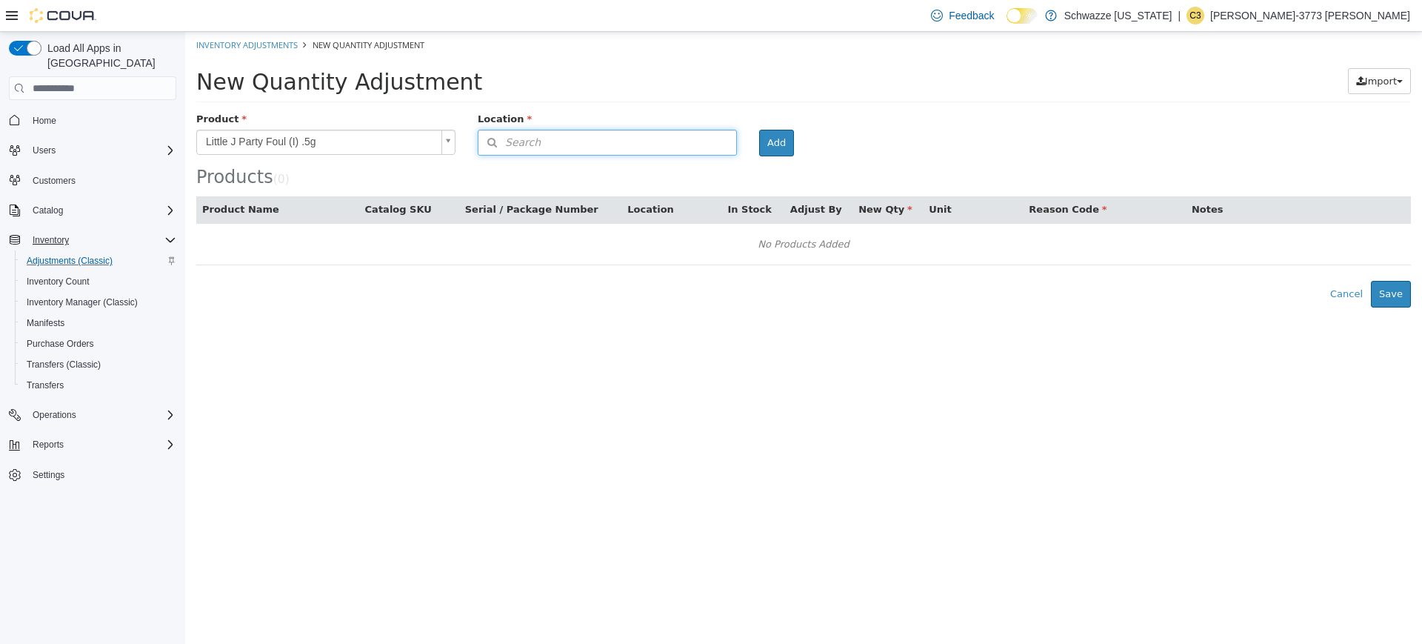
click at [518, 144] on span "Search" at bounding box center [509, 143] width 62 height 16
type input "*"
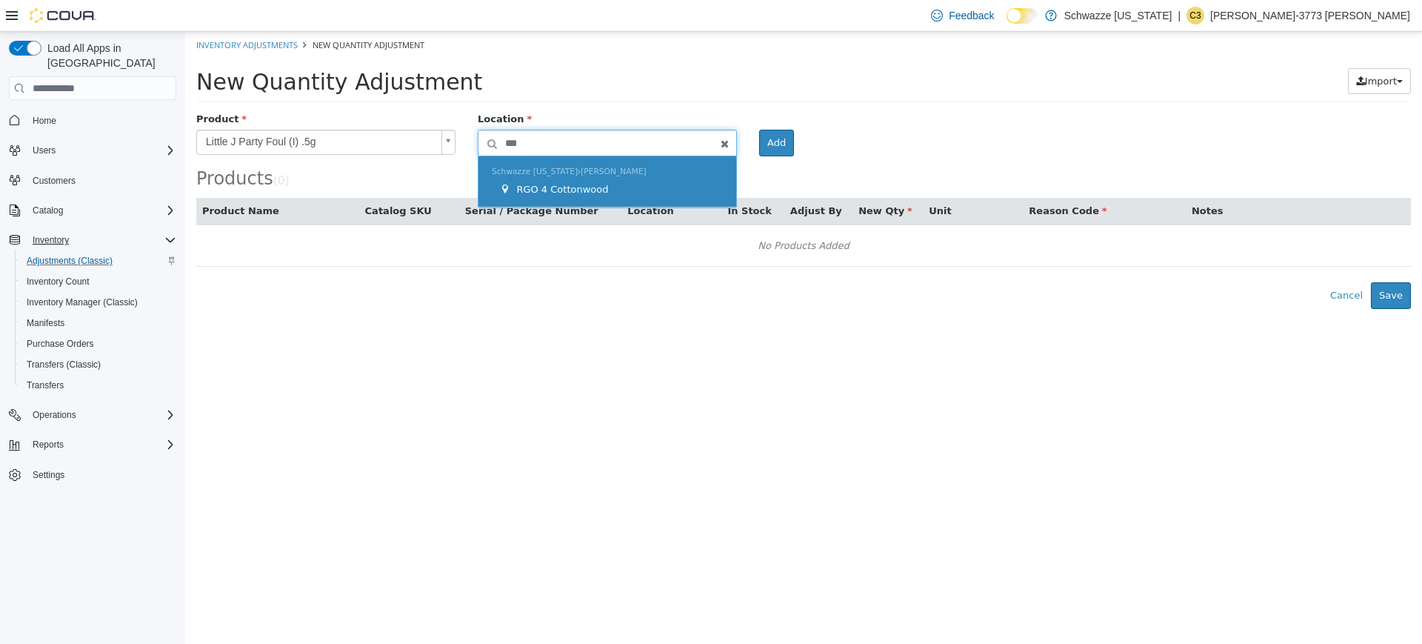
type input "***"
click at [517, 192] on span "RGO 4 Cottonwood" at bounding box center [562, 189] width 92 height 11
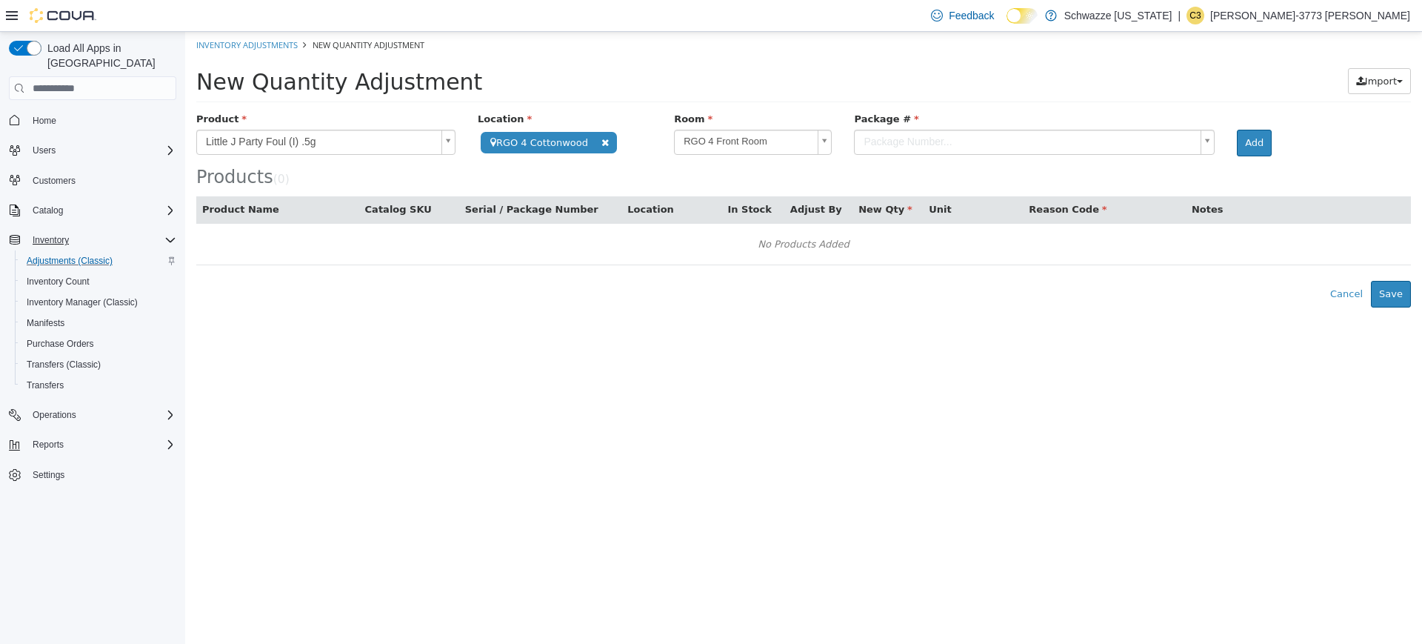
click at [877, 141] on body "**********" at bounding box center [803, 169] width 1237 height 275
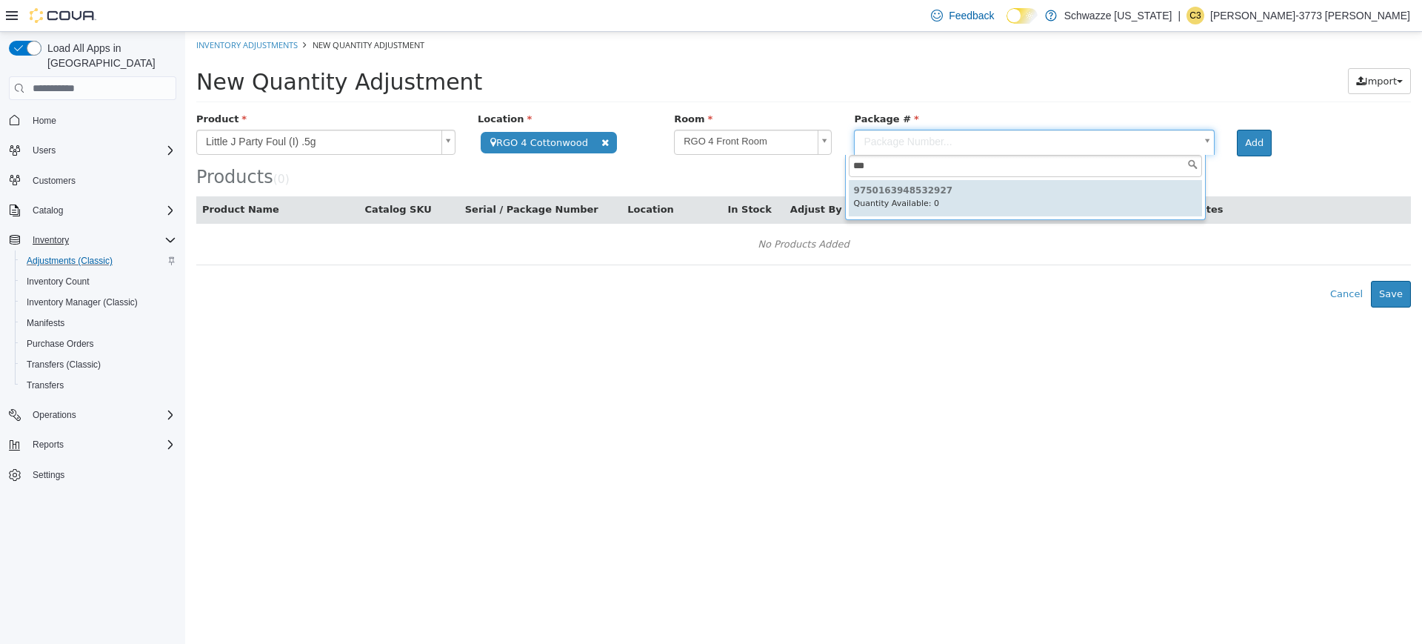
type input "***"
type input "**********"
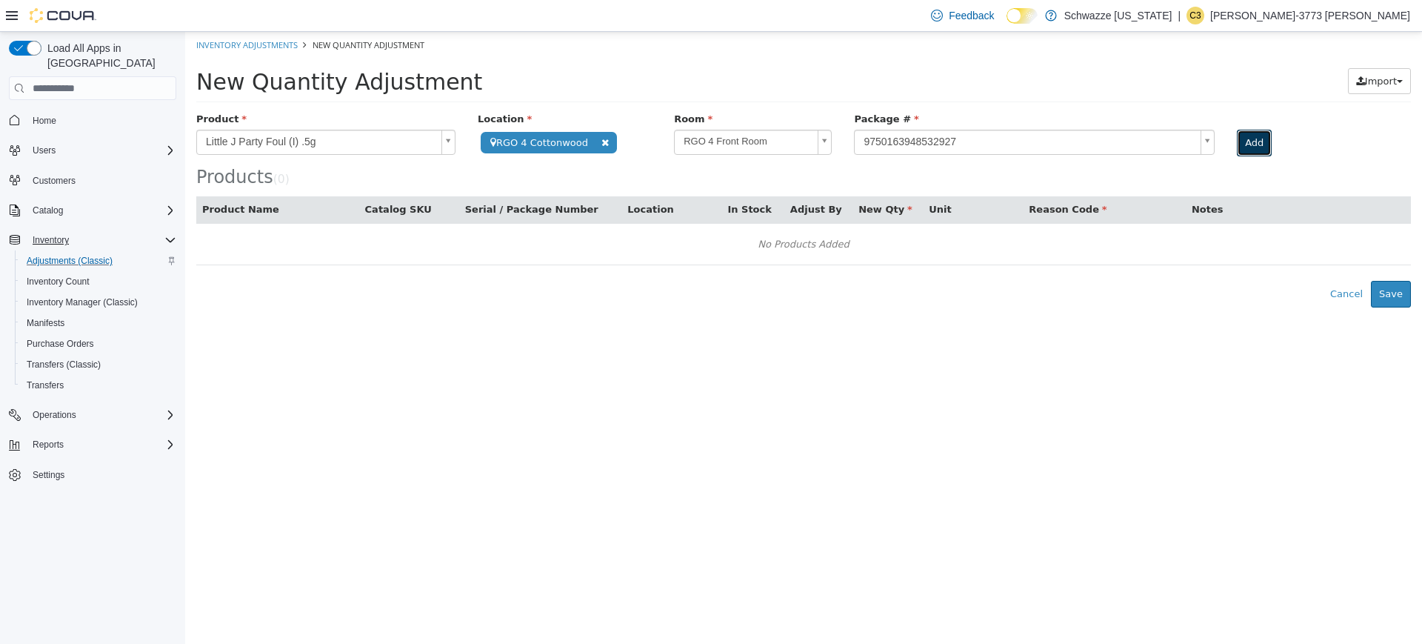
click at [1240, 147] on button "Add" at bounding box center [1254, 143] width 35 height 27
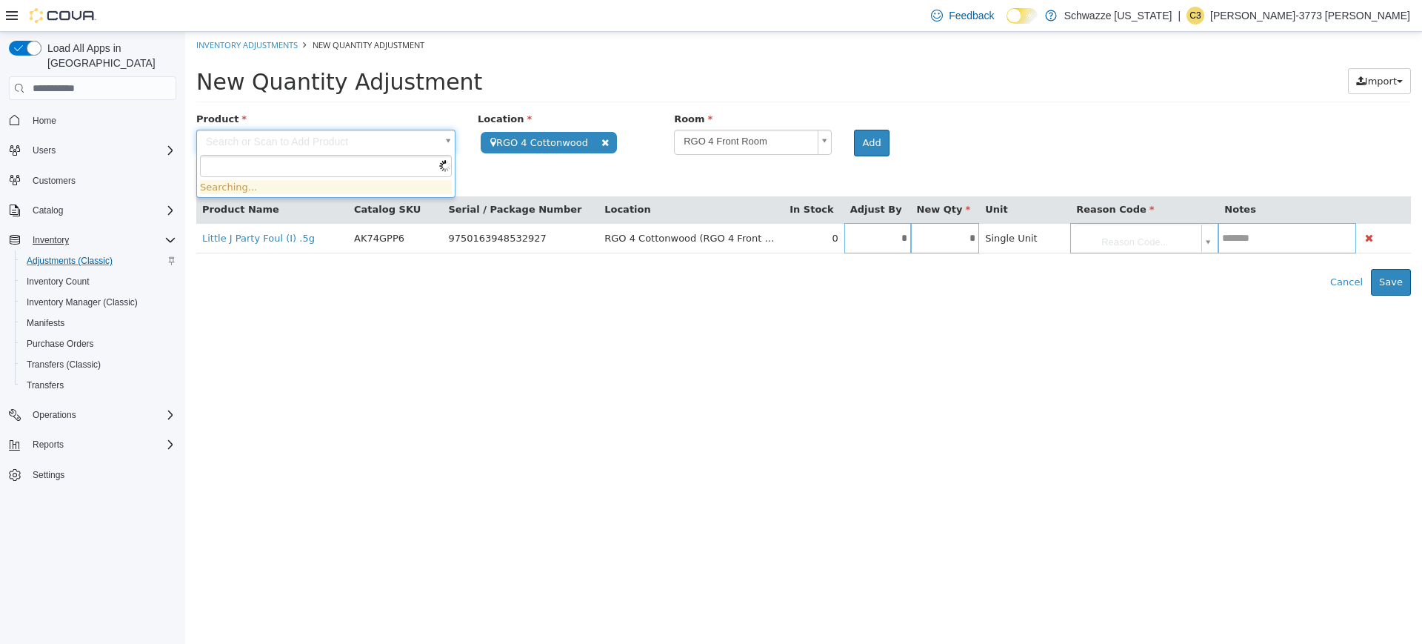
click at [335, 141] on body "**********" at bounding box center [803, 164] width 1237 height 264
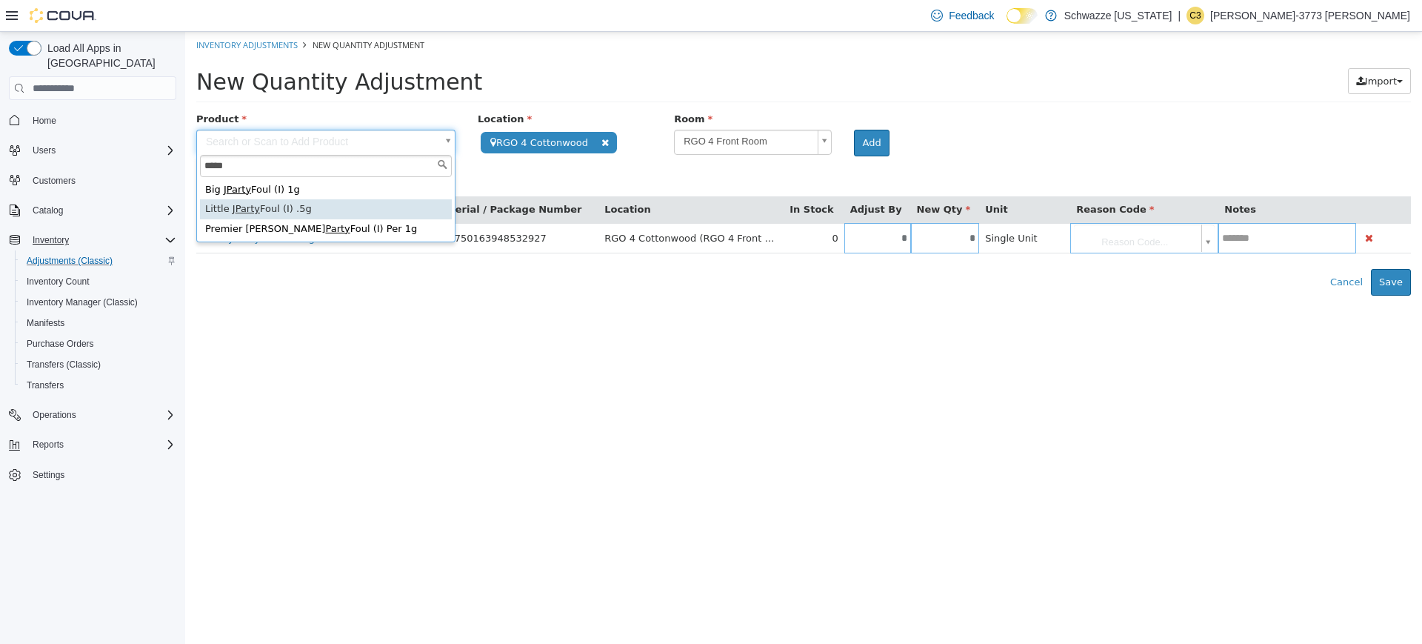
type input "*****"
type input "**********"
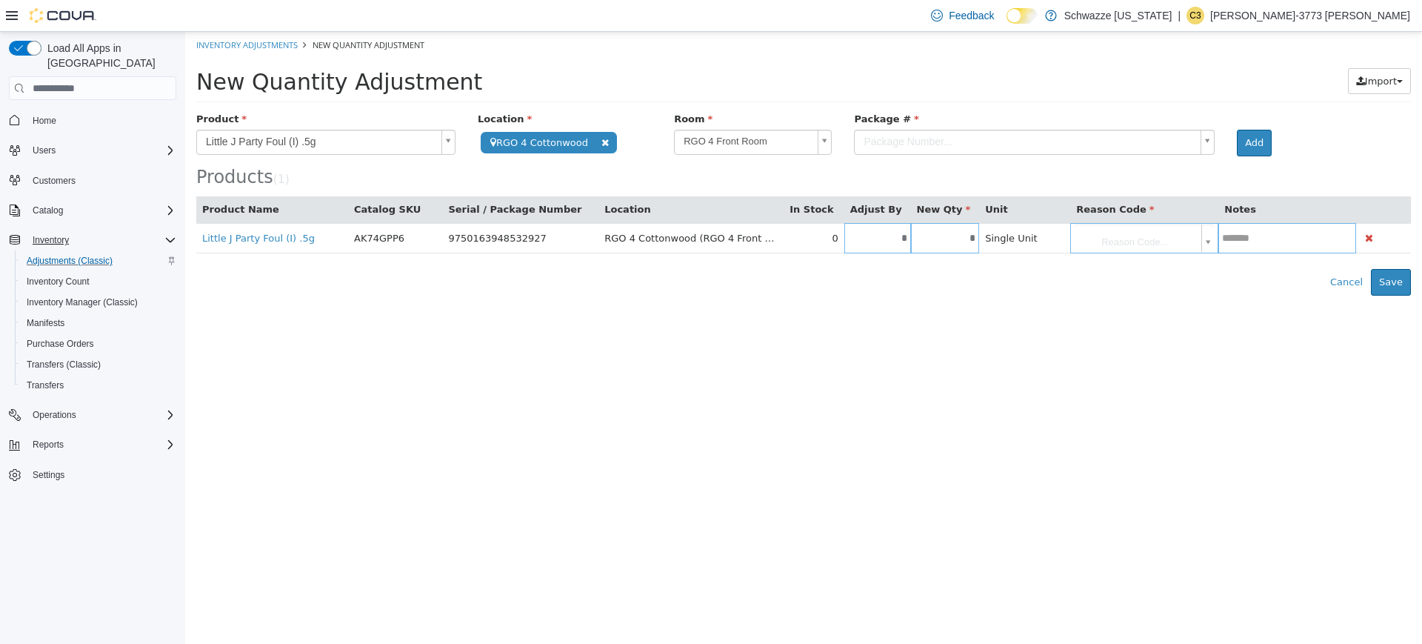
click at [910, 144] on body "**********" at bounding box center [803, 164] width 1237 height 264
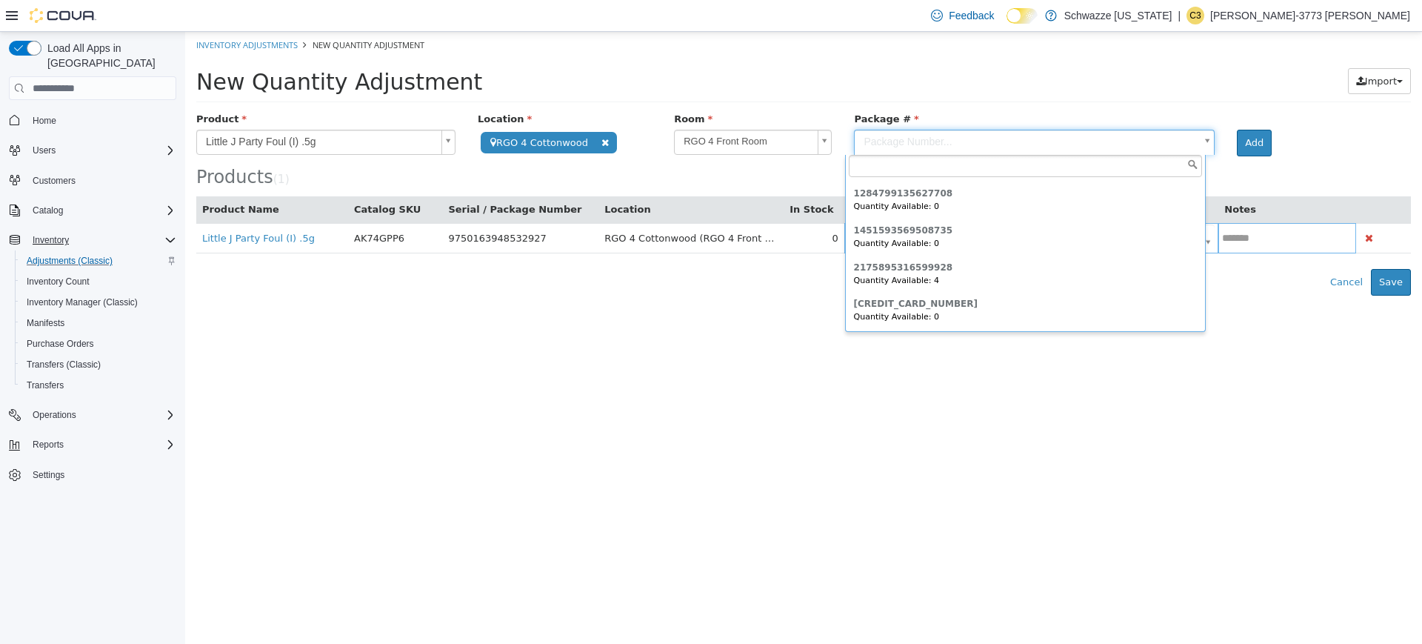
scroll to position [207, 0]
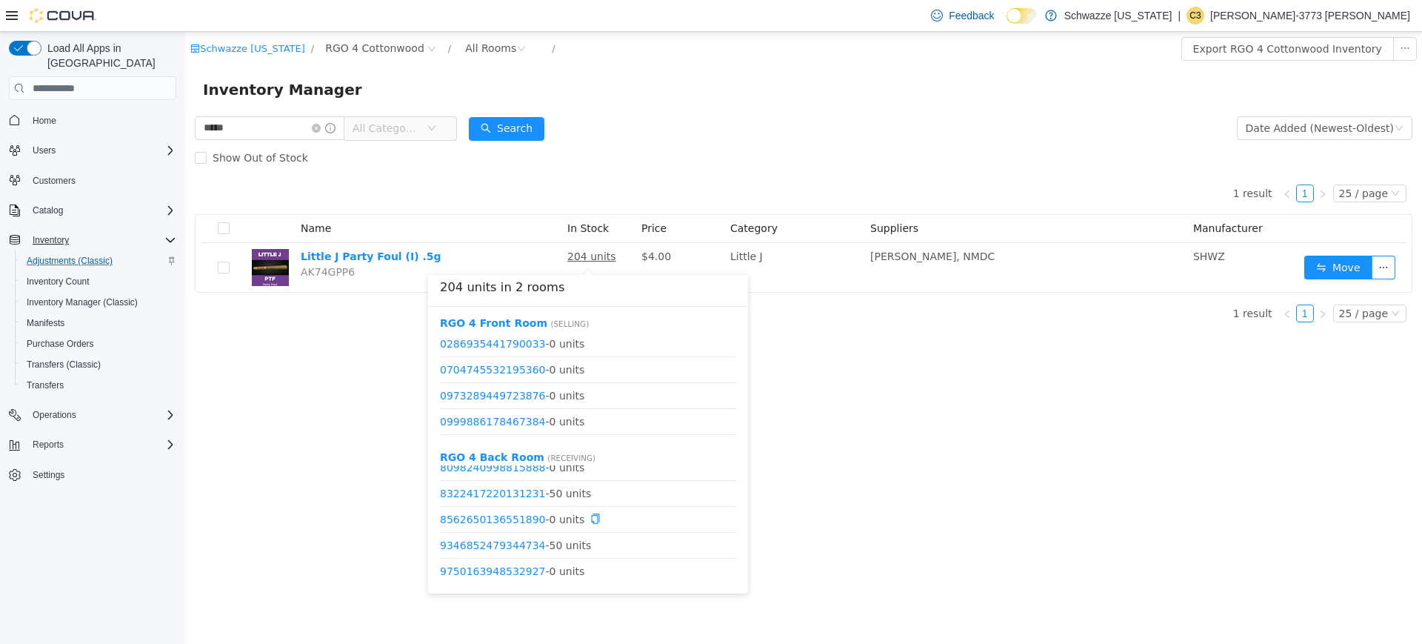
scroll to position [200, 0]
click at [541, 435] on li "1168776345813974 - 0 units" at bounding box center [588, 448] width 296 height 26
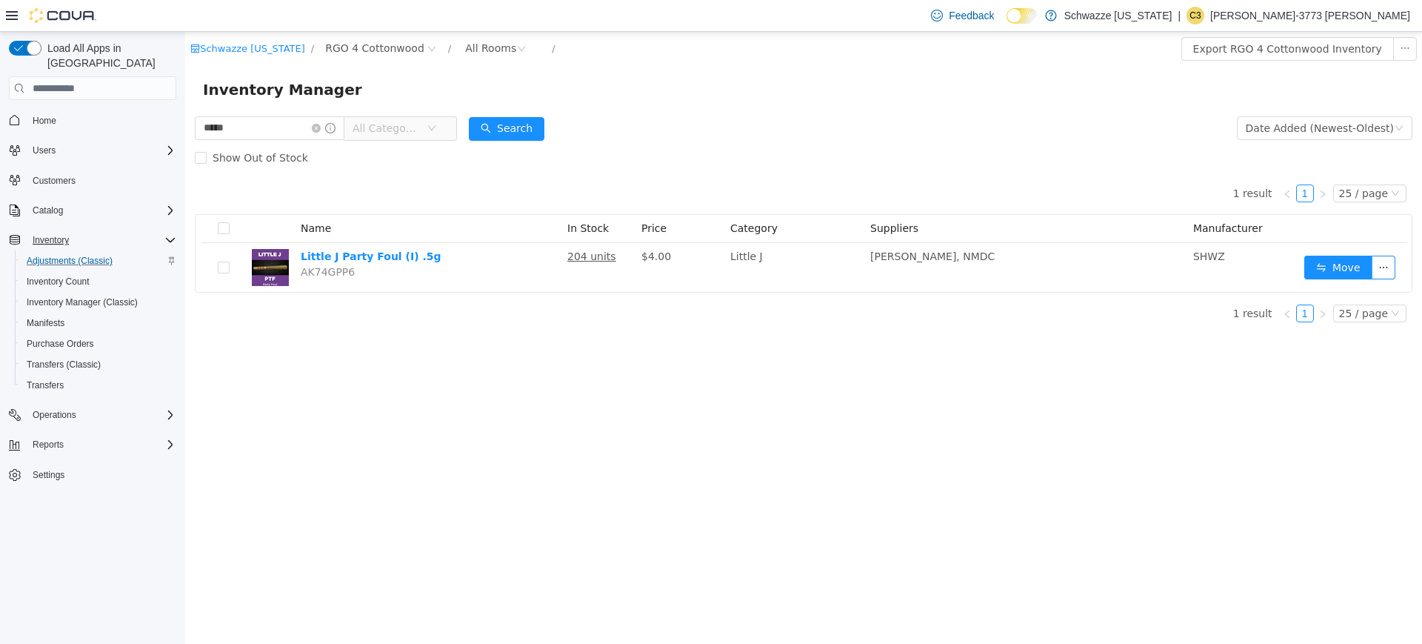
click at [844, 187] on div "1 result 1 25 / page Name In Stock Price Category Suppliers Manufacturer Little…" at bounding box center [803, 233] width 1217 height 120
click at [250, 128] on input "*****" at bounding box center [270, 128] width 150 height 24
type input "******"
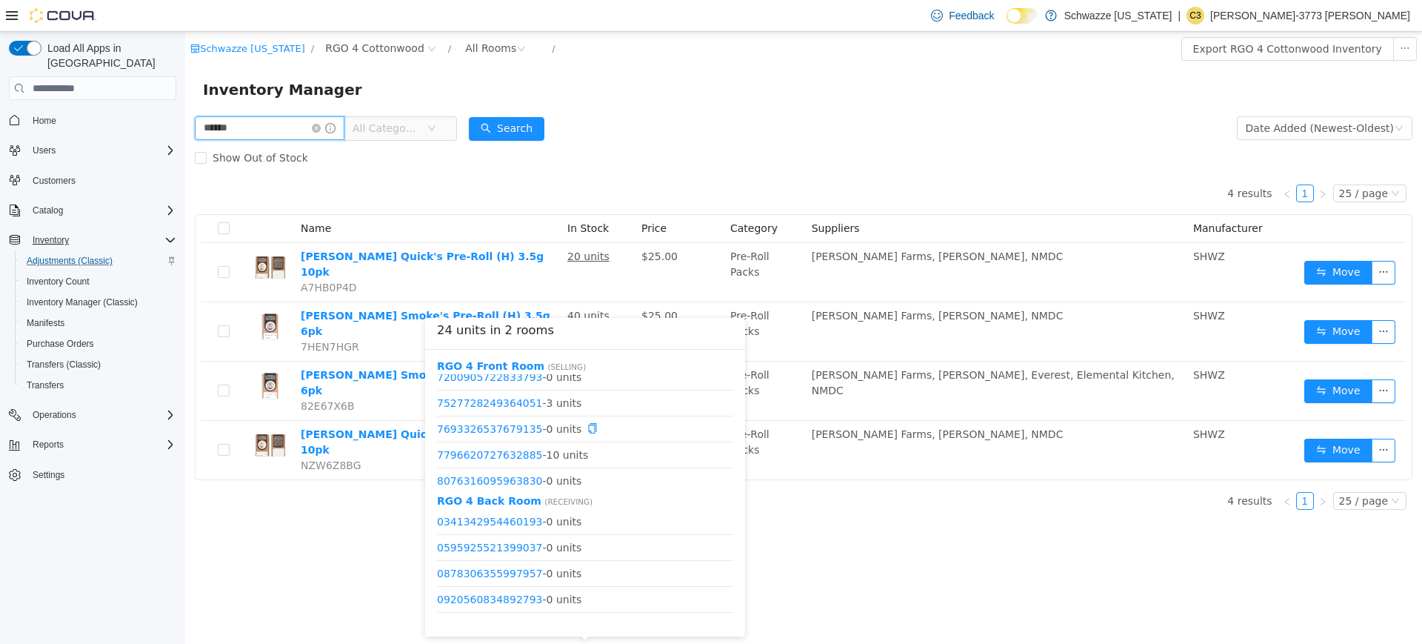
scroll to position [687, 0]
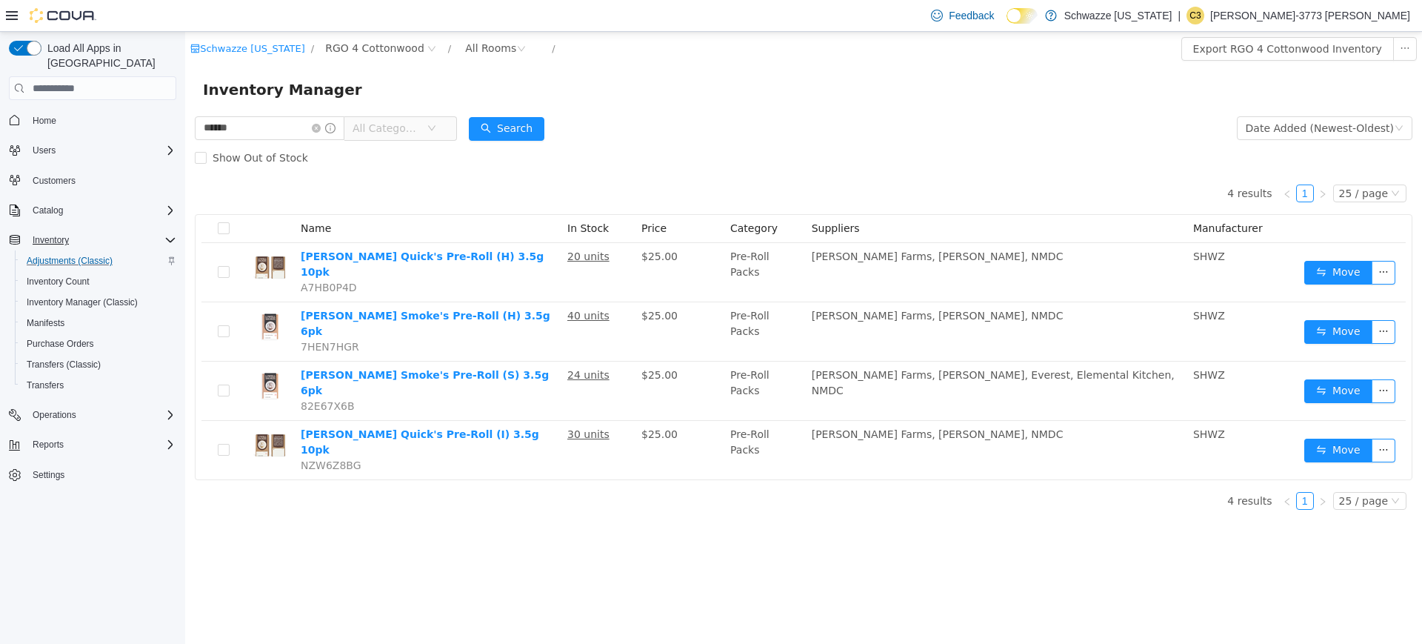
click at [741, 121] on form "****** All Categories Date Added (Newest-Oldest) Search Show Out of Stock" at bounding box center [803, 142] width 1217 height 59
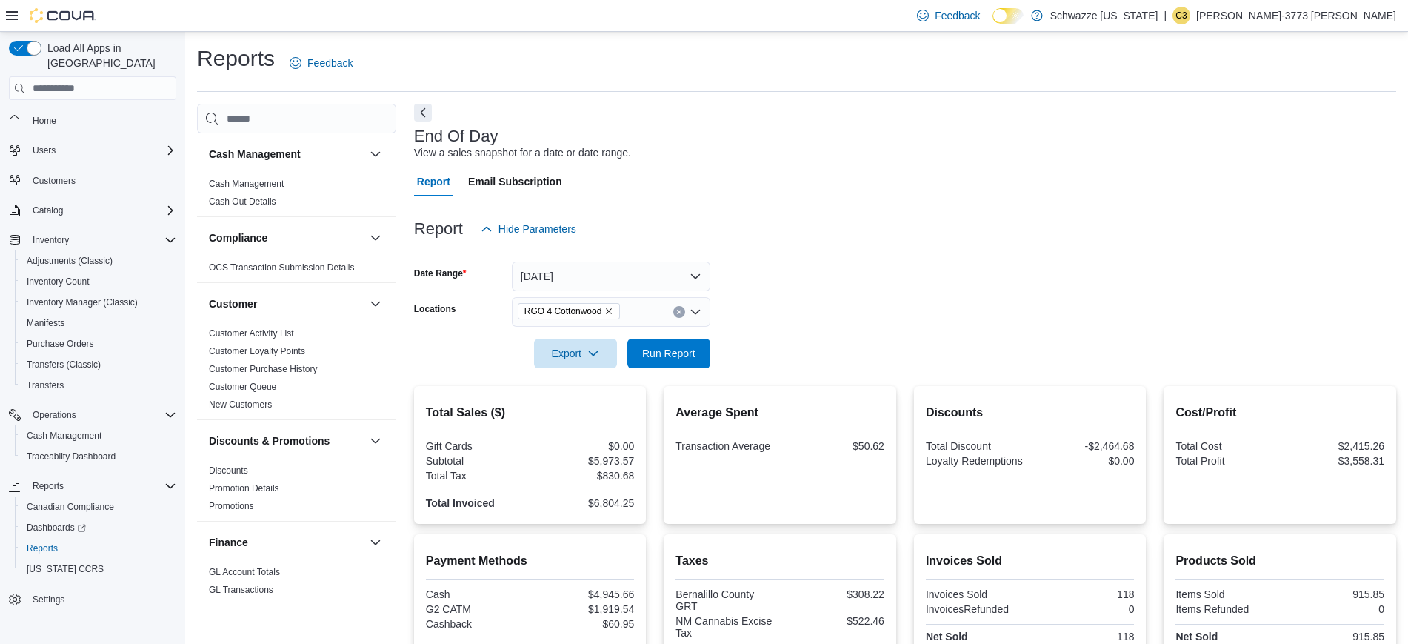
scroll to position [294, 0]
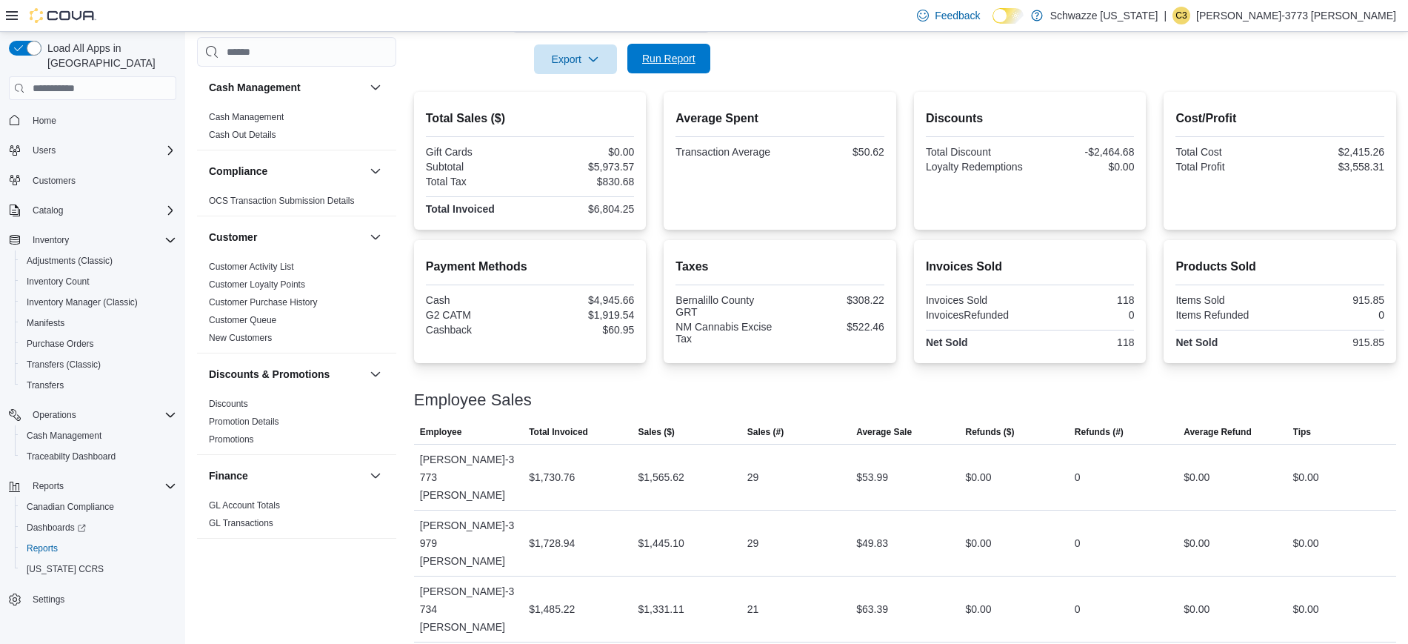
click at [703, 58] on button "Run Report" at bounding box center [668, 59] width 83 height 30
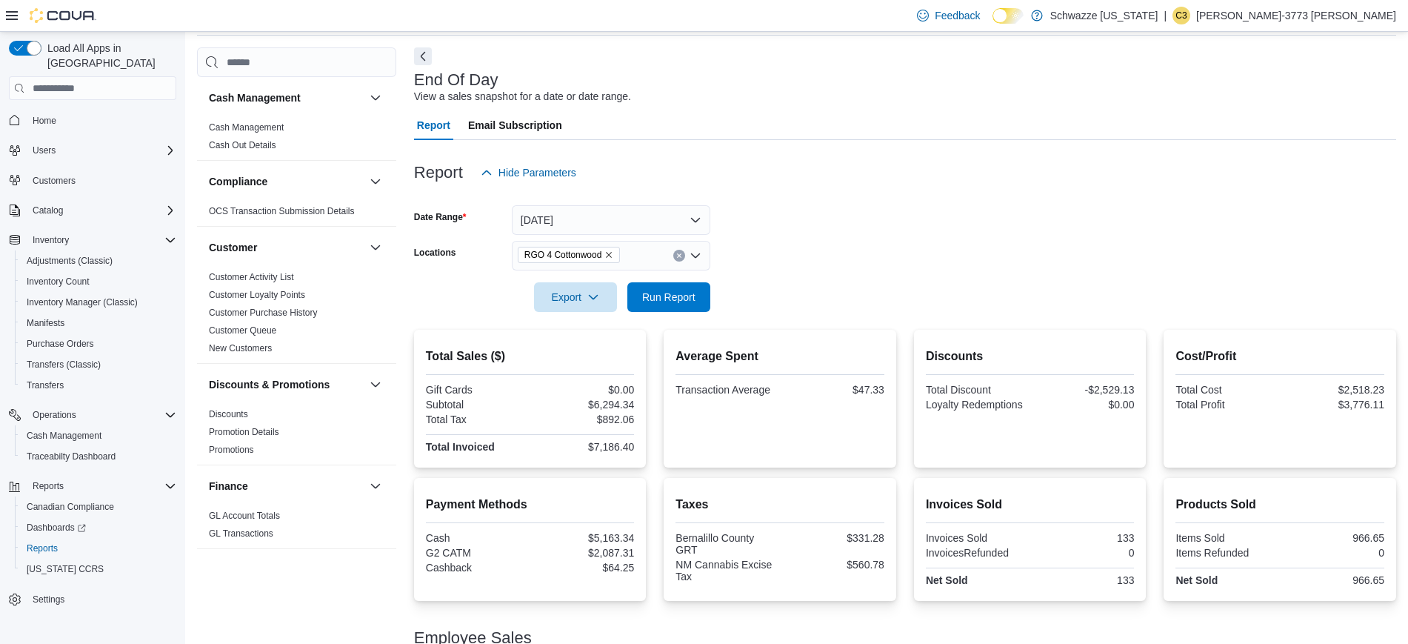
scroll to position [0, 0]
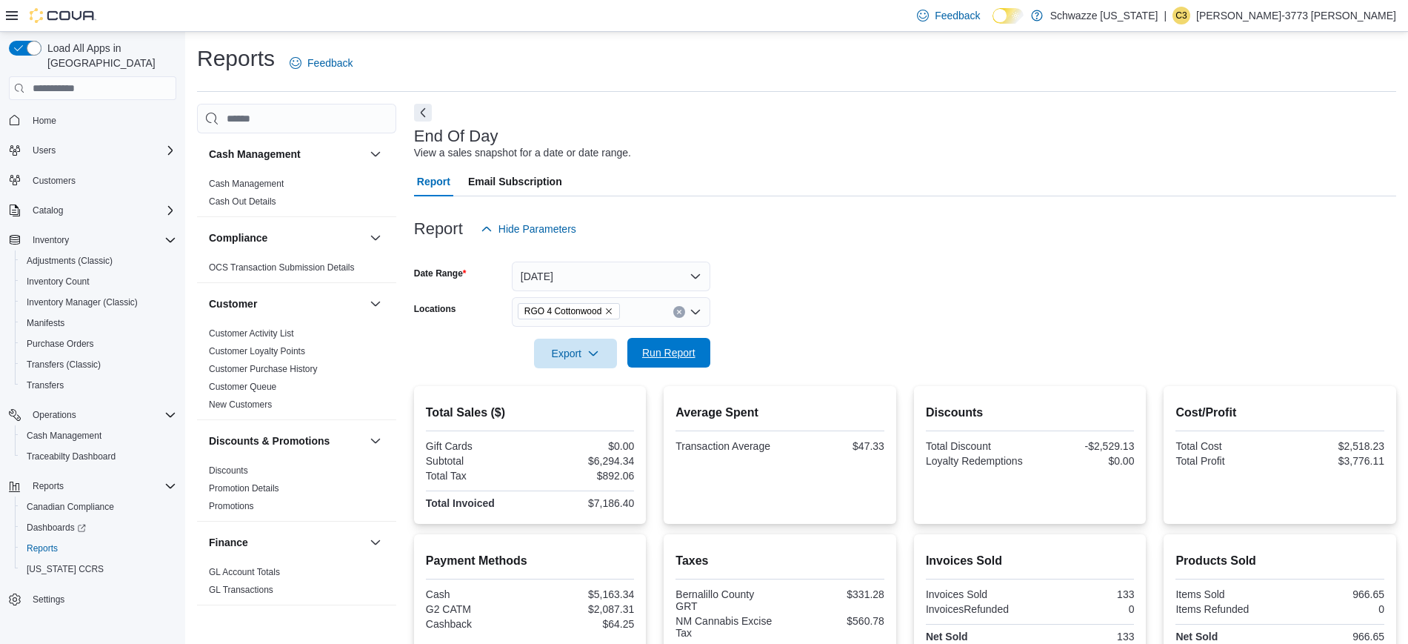
click at [660, 366] on span "Run Report" at bounding box center [668, 353] width 65 height 30
click at [78, 425] on button "Cash Management" at bounding box center [98, 435] width 167 height 21
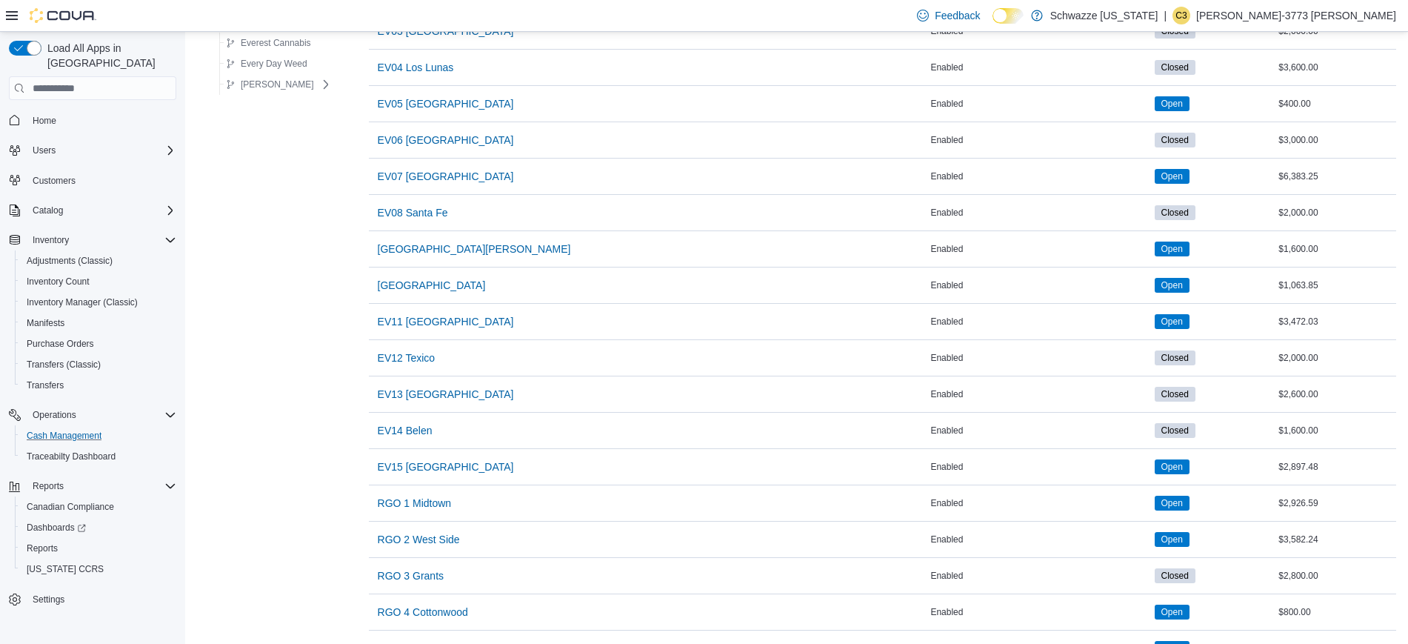
scroll to position [295, 0]
click at [385, 608] on span "RGO 4 Cottonwood" at bounding box center [423, 611] width 90 height 15
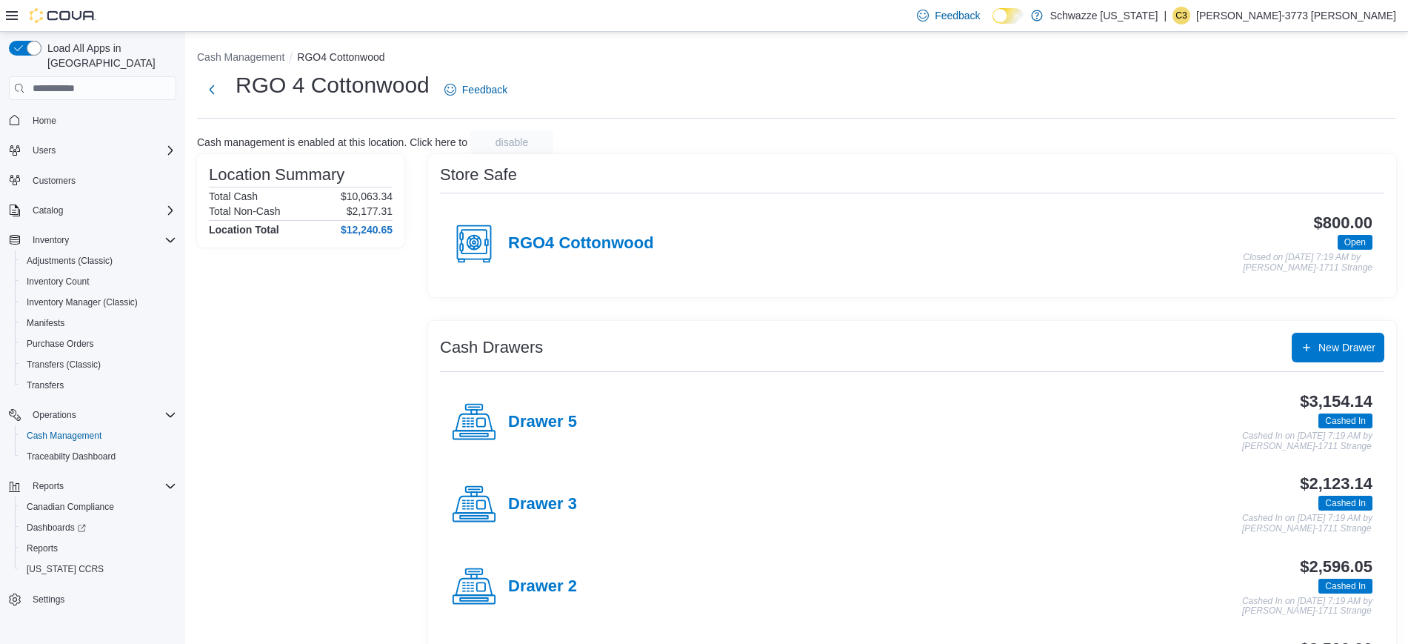
scroll to position [130, 0]
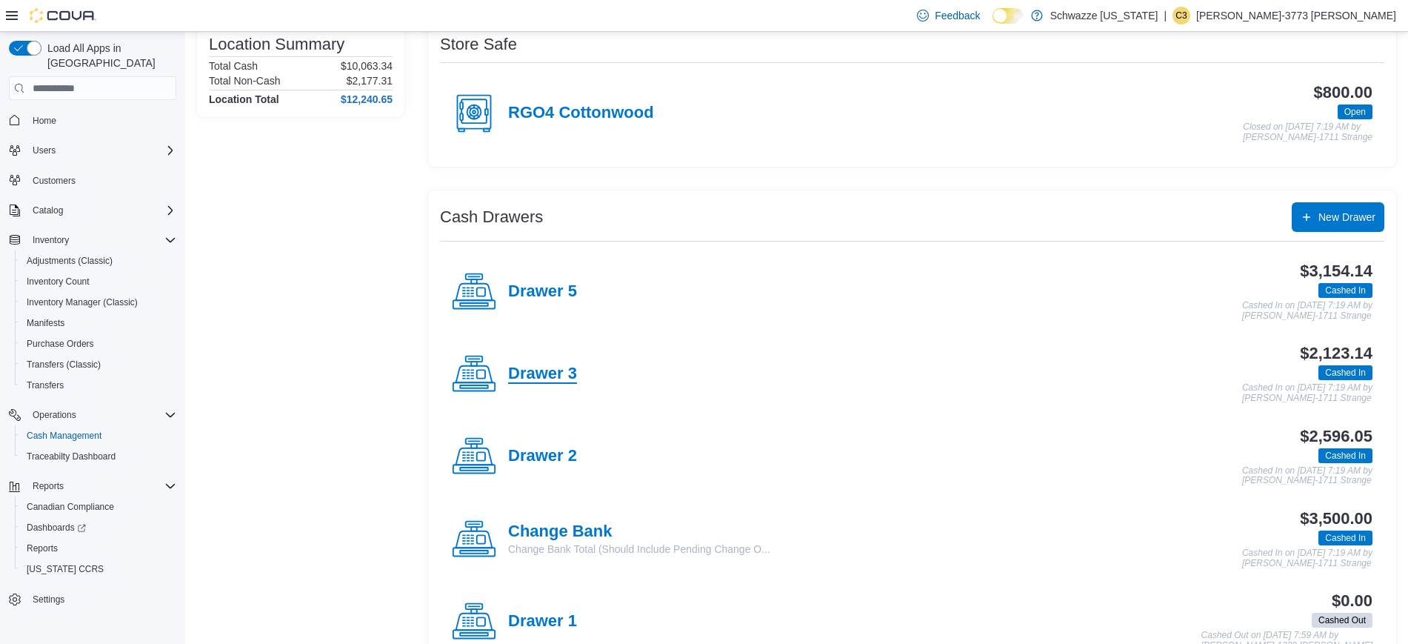
click at [551, 373] on h4 "Drawer 3" at bounding box center [542, 373] width 69 height 19
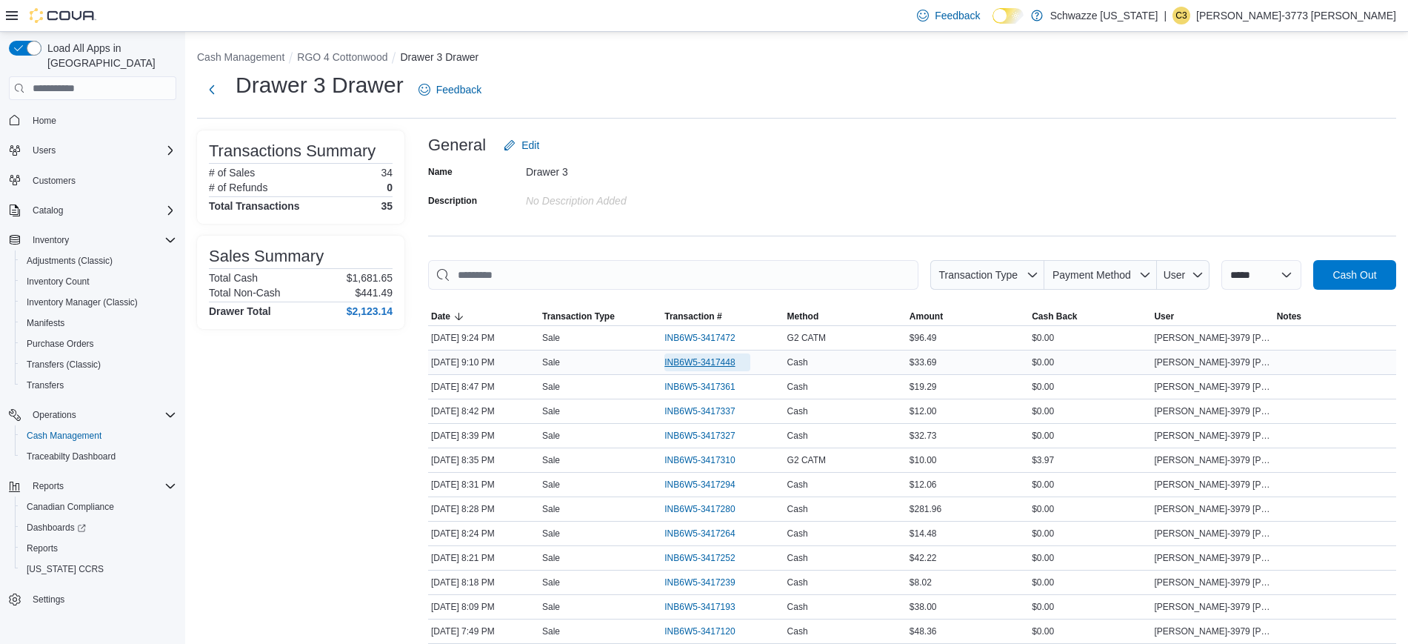
drag, startPoint x: 712, startPoint y: 358, endPoint x: 681, endPoint y: 364, distance: 31.7
click at [681, 364] on span "INB6W5-3417448" at bounding box center [699, 362] width 70 height 12
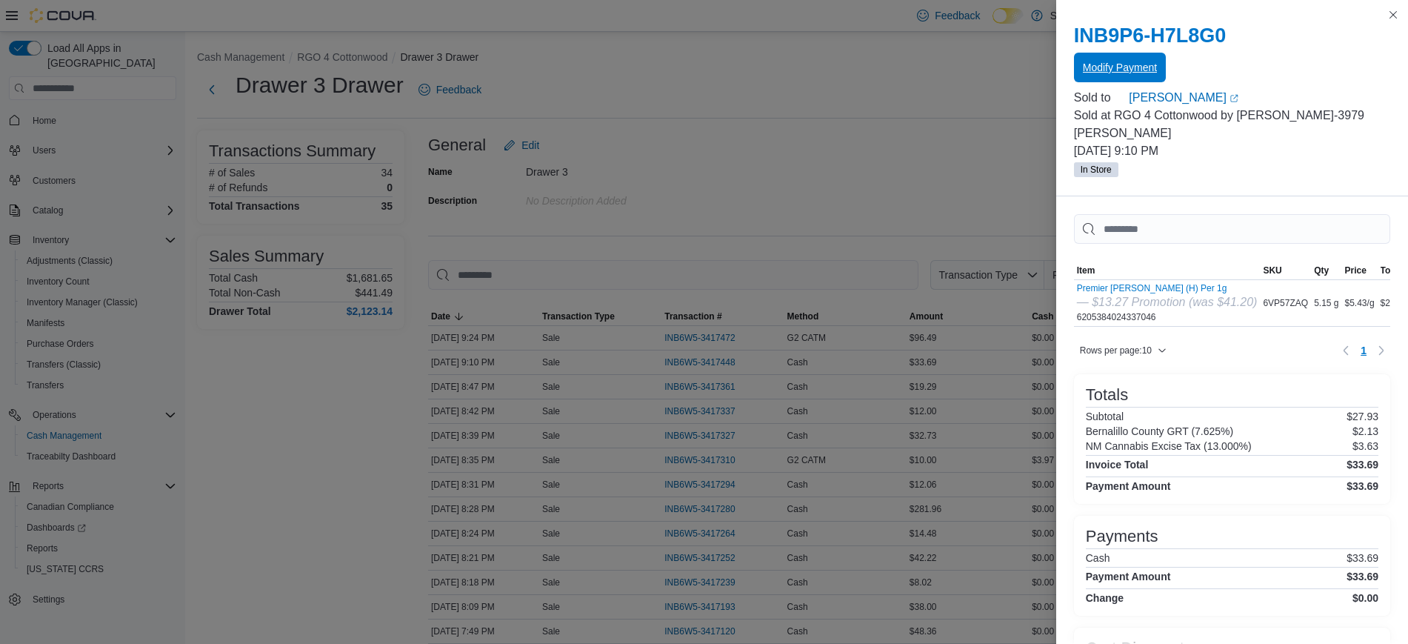
click at [1119, 74] on span "Modify Payment" at bounding box center [1120, 67] width 74 height 15
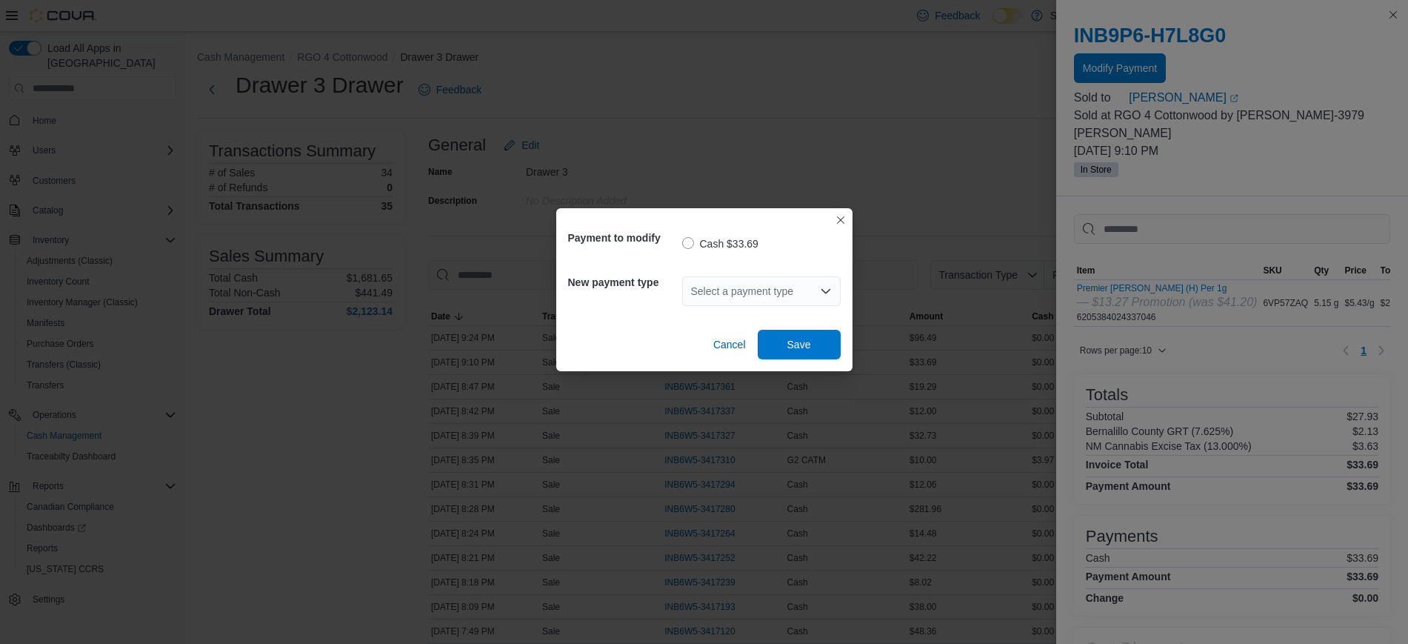
click at [769, 276] on div "Select a payment type" at bounding box center [761, 291] width 158 height 30
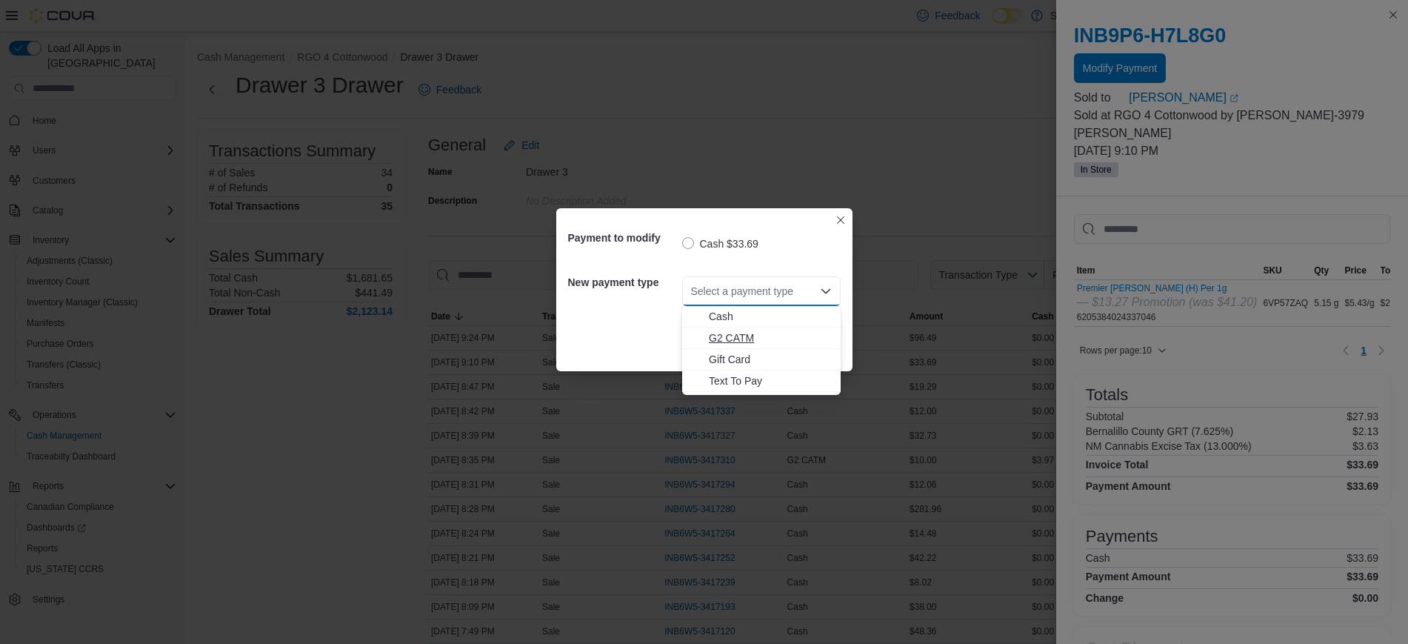
click at [758, 336] on span "G2 CATM" at bounding box center [770, 337] width 123 height 15
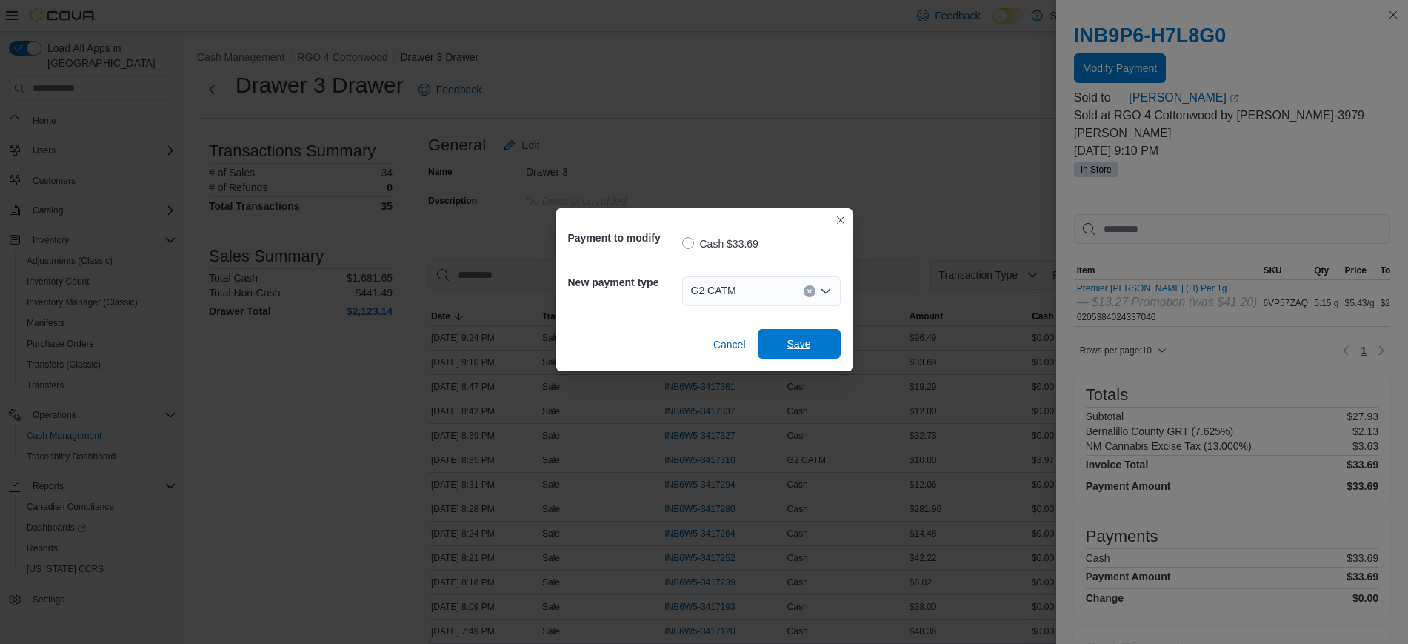
click at [775, 342] on span "Save" at bounding box center [798, 344] width 65 height 30
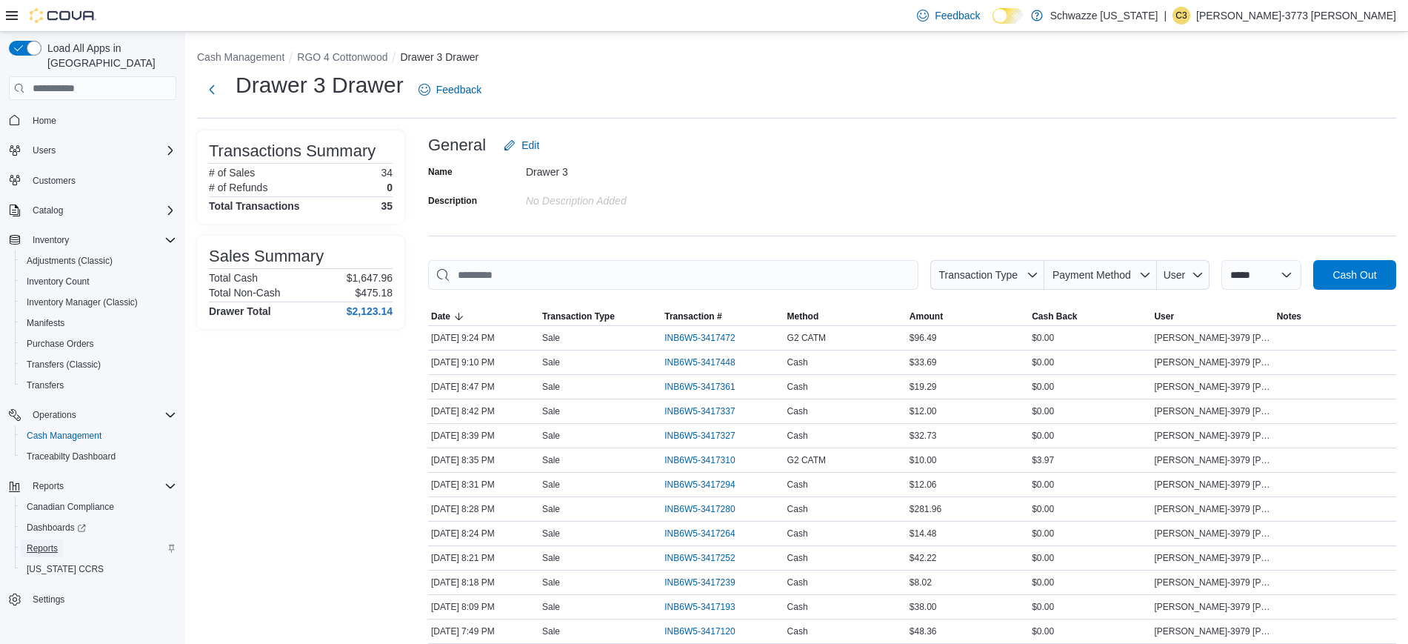
click at [41, 539] on span "Reports" at bounding box center [42, 548] width 31 height 18
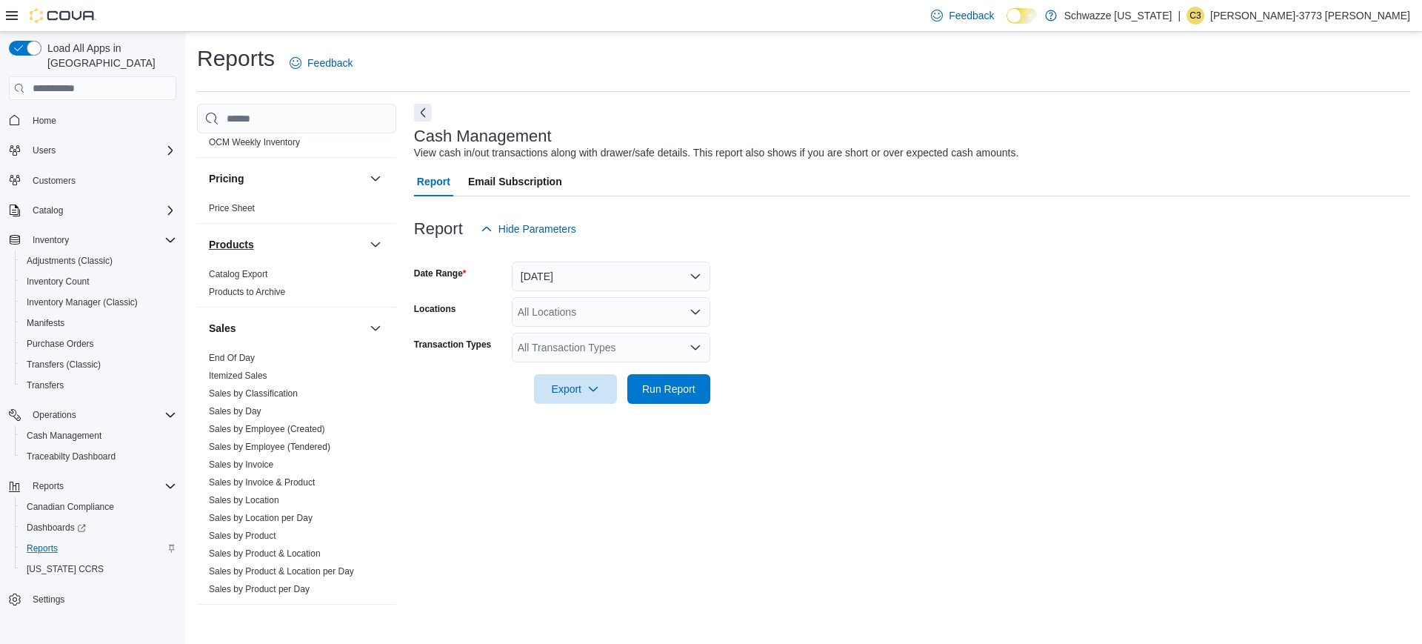
scroll to position [859, 0]
click at [224, 359] on link "End Of Day" at bounding box center [232, 357] width 46 height 10
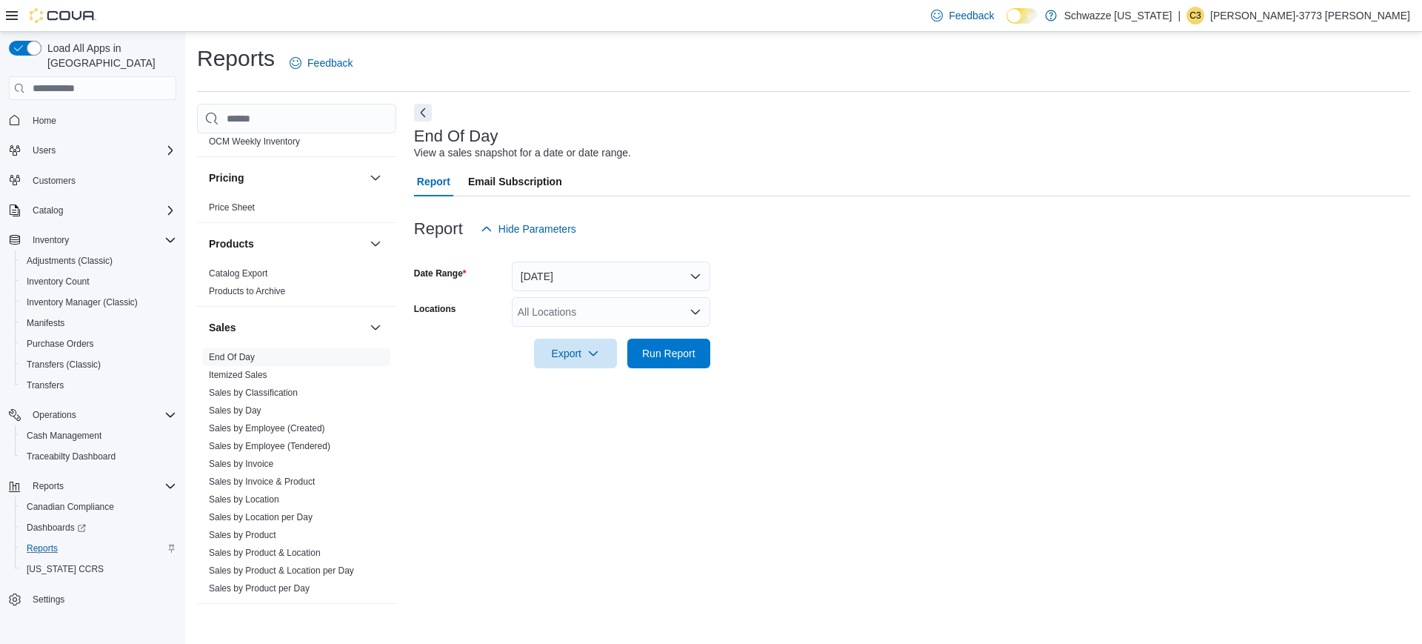
click at [578, 309] on div "All Locations" at bounding box center [611, 312] width 198 height 30
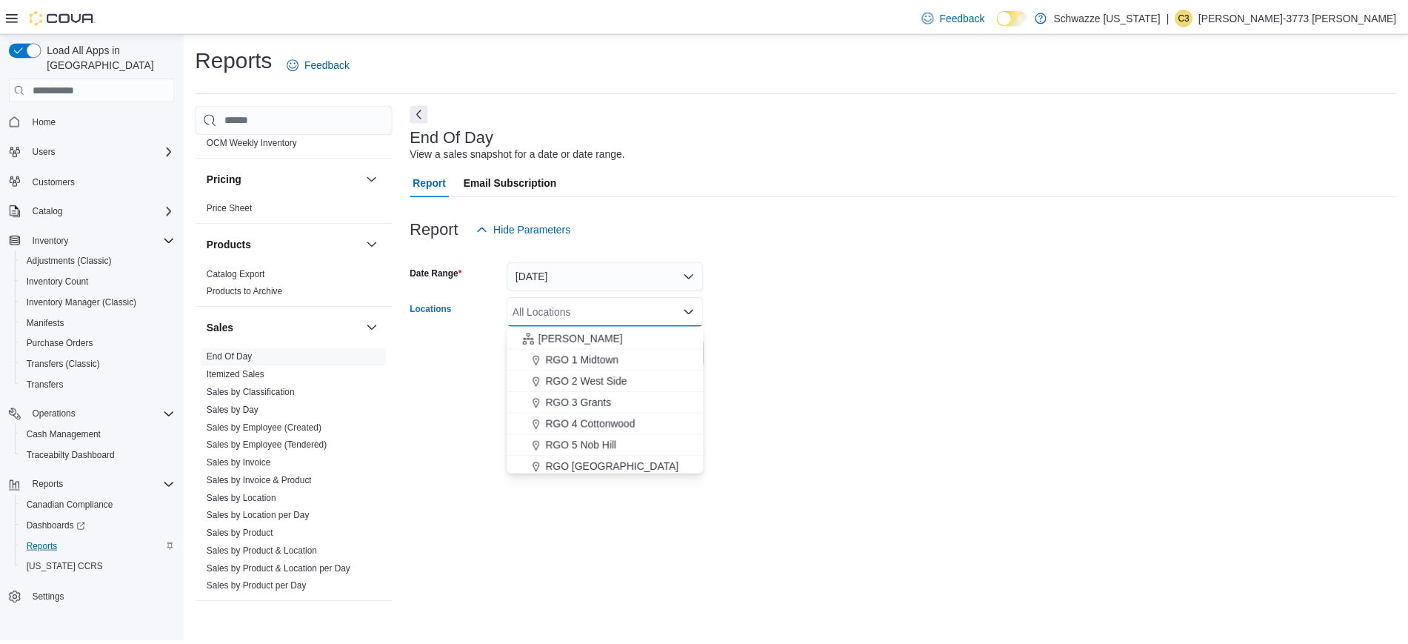
scroll to position [386, 0]
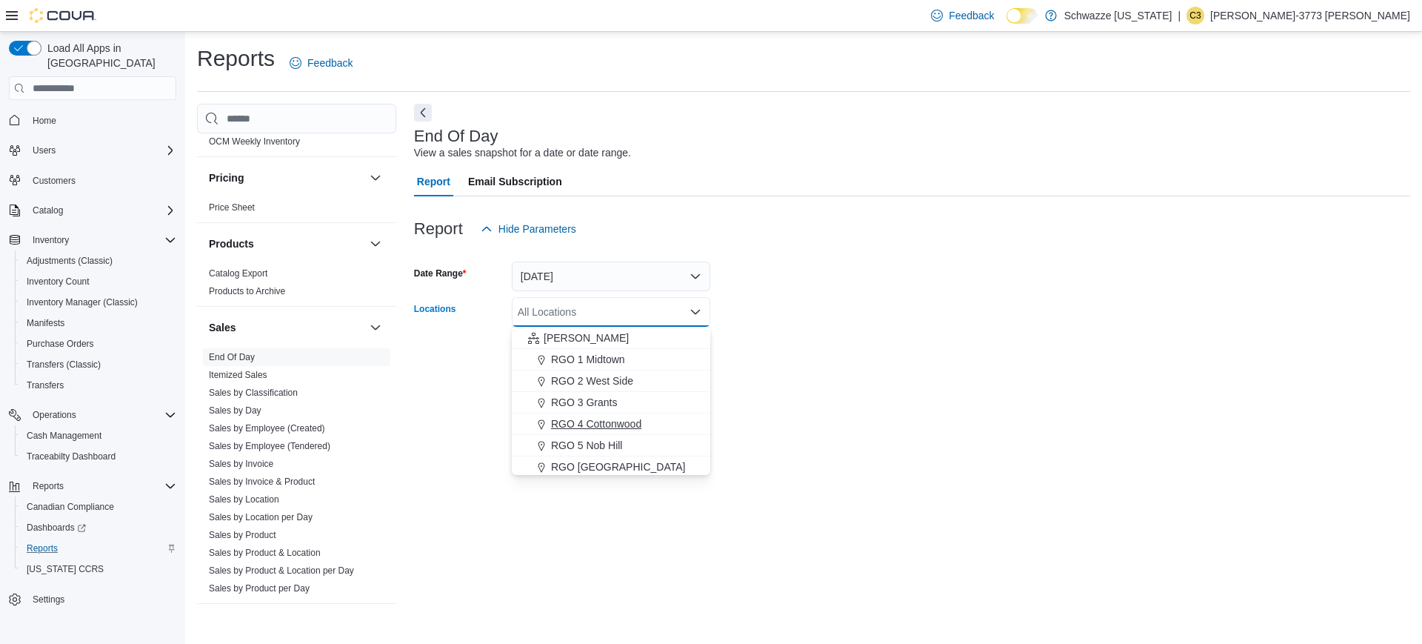
click at [587, 419] on span "RGO 4 Cottonwood" at bounding box center [596, 423] width 90 height 15
click at [863, 372] on div at bounding box center [912, 377] width 996 height 18
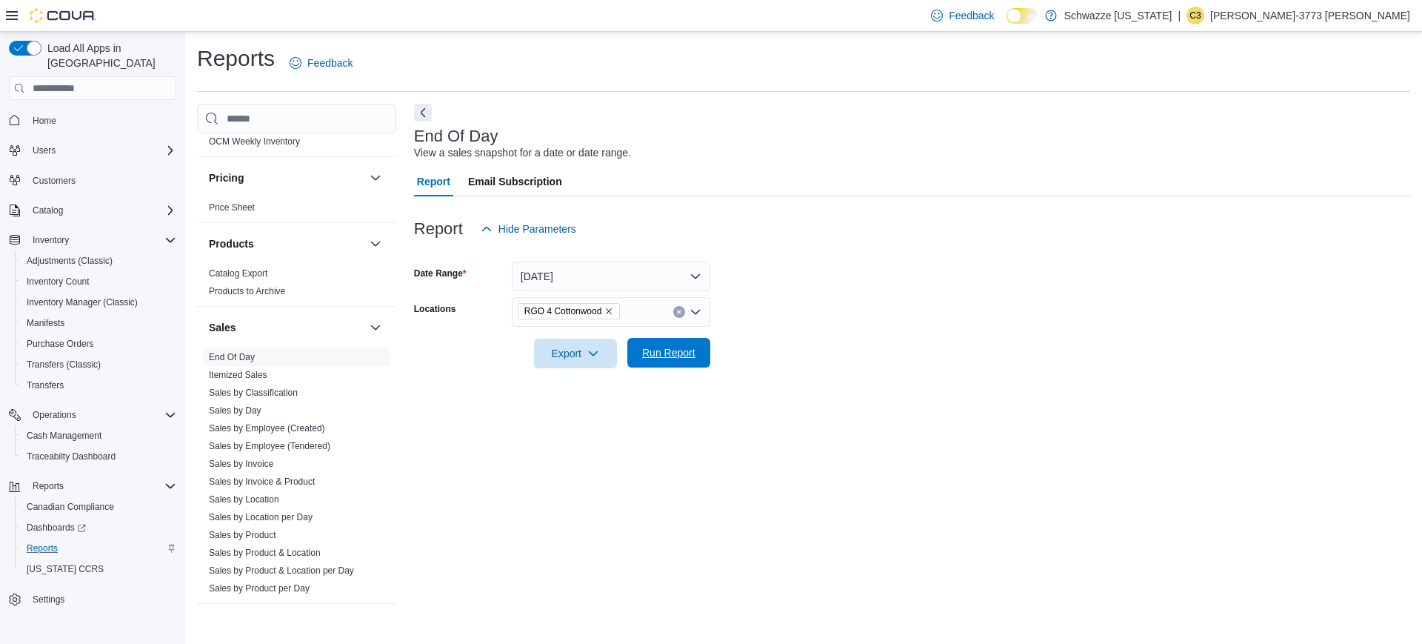
click at [669, 351] on span "Run Report" at bounding box center [668, 352] width 53 height 15
